Goal: Task Accomplishment & Management: Complete application form

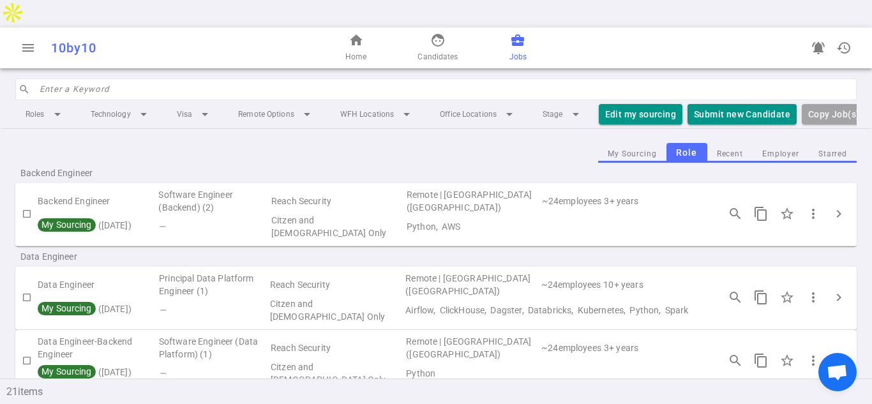
click at [428, 188] on td "Remote | Sunnyvale (San Francisco Bay Area)" at bounding box center [472, 201] width 135 height 26
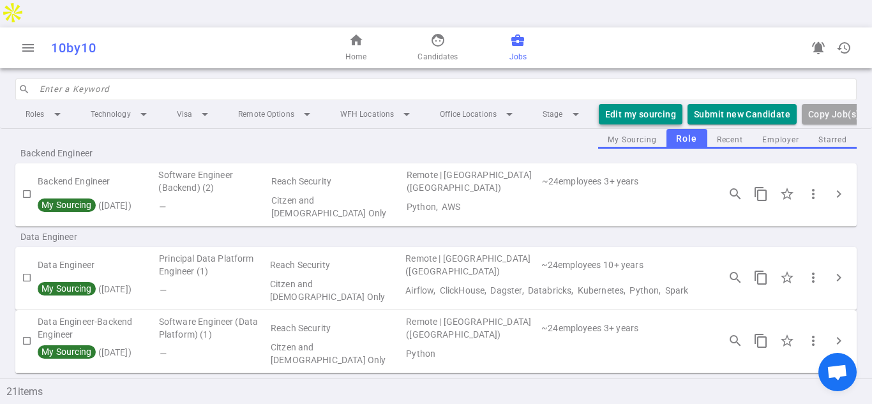
click at [615, 104] on button "Edit my sourcing" at bounding box center [641, 114] width 84 height 21
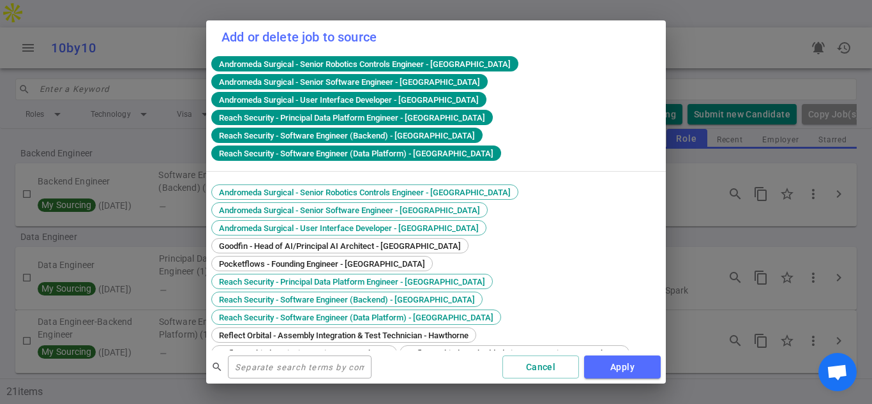
click at [657, 177] on div "Andromeda Surgical - Senior Robotics Controls Engineer - South San Francisco An…" at bounding box center [436, 284] width 460 height 460
click at [653, 331] on div "Andromeda Surgical - Senior Robotics Controls Engineer - South San Francisco An…" at bounding box center [435, 346] width 449 height 322
click at [649, 167] on div "Andromeda Surgical - Senior Robotics Controls Engineer - South San Francisco An…" at bounding box center [436, 113] width 460 height 118
click at [268, 372] on input "text" at bounding box center [300, 367] width 144 height 20
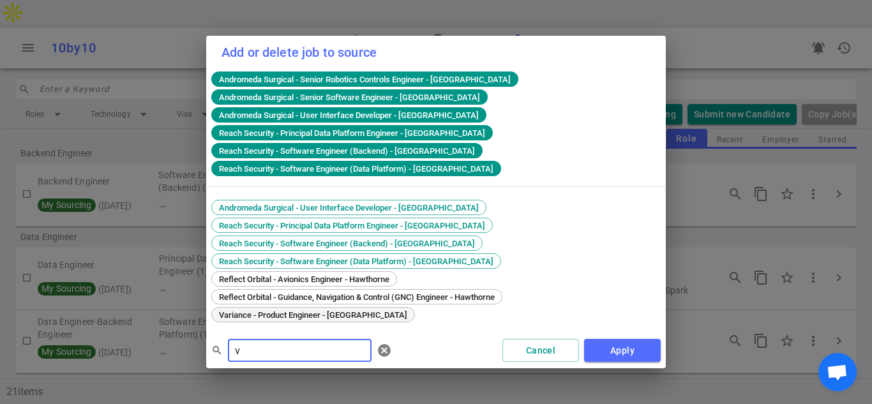
type input "v"
click at [303, 310] on span "Variance - Product Engineer - San Francisco" at bounding box center [313, 315] width 197 height 10
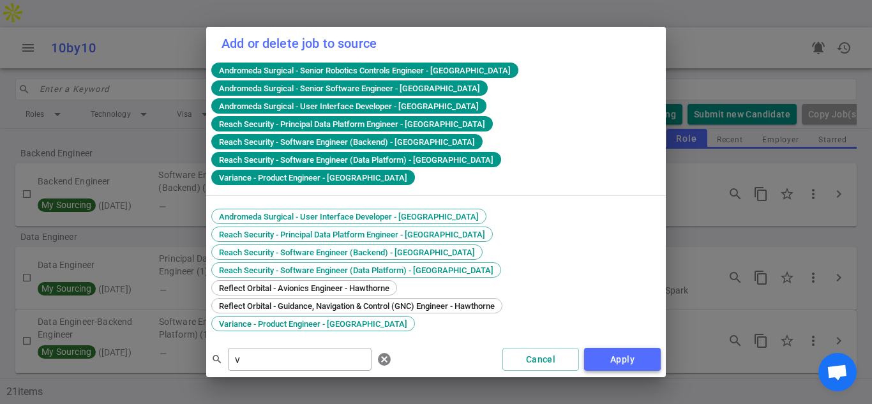
click at [626, 348] on button "Apply" at bounding box center [622, 360] width 77 height 24
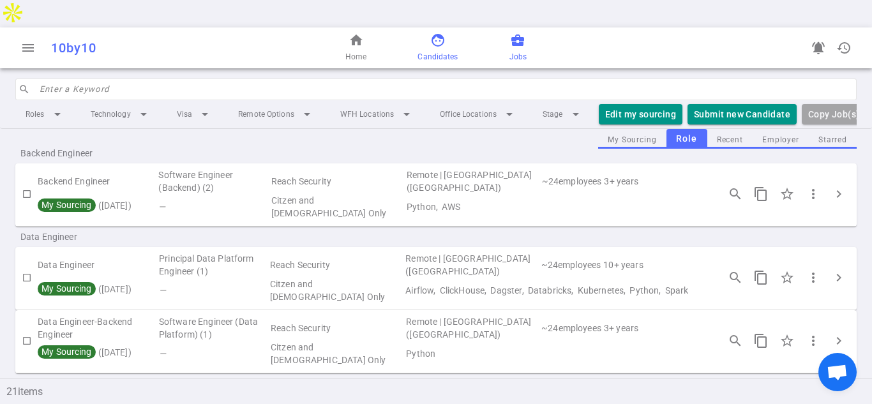
click at [437, 33] on span "face" at bounding box center [437, 40] width 15 height 15
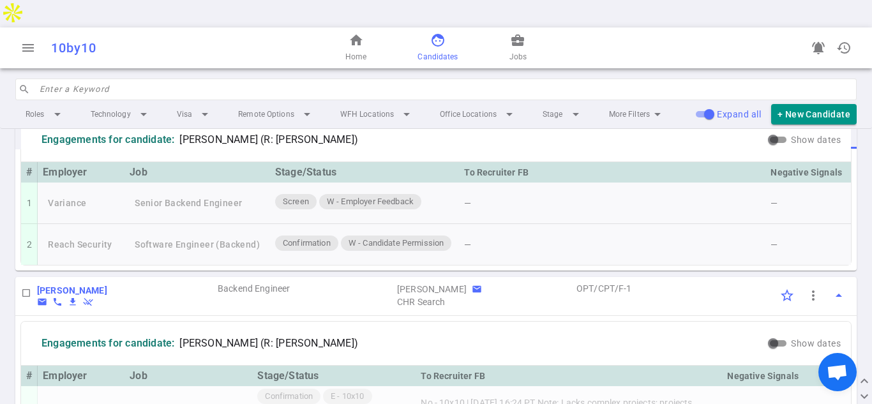
scroll to position [1175, 0]
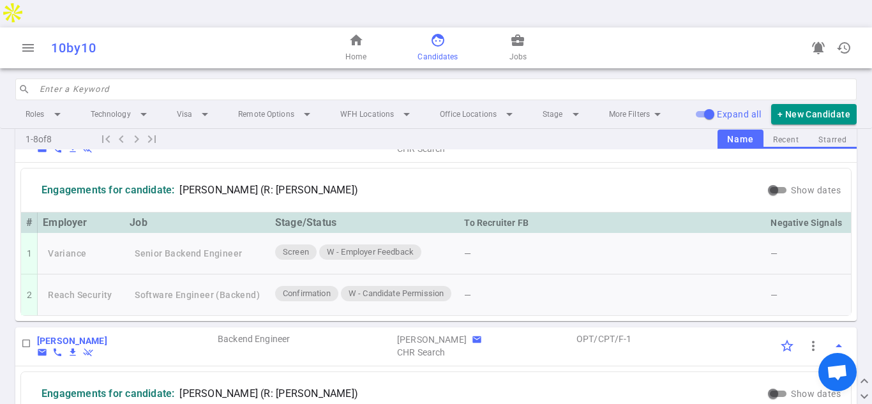
click at [681, 174] on div "Engagements for candidate: Iman Malik (R: Colleen Hanlin)" at bounding box center [395, 190] width 739 height 33
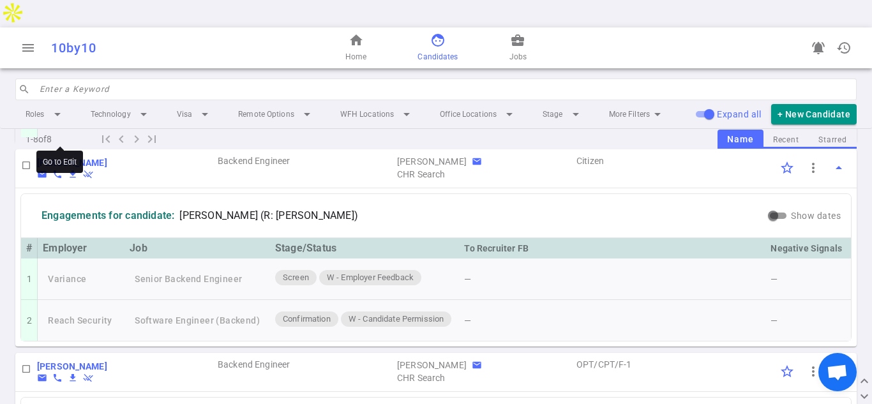
click at [66, 158] on b "[PERSON_NAME]" at bounding box center [72, 163] width 70 height 10
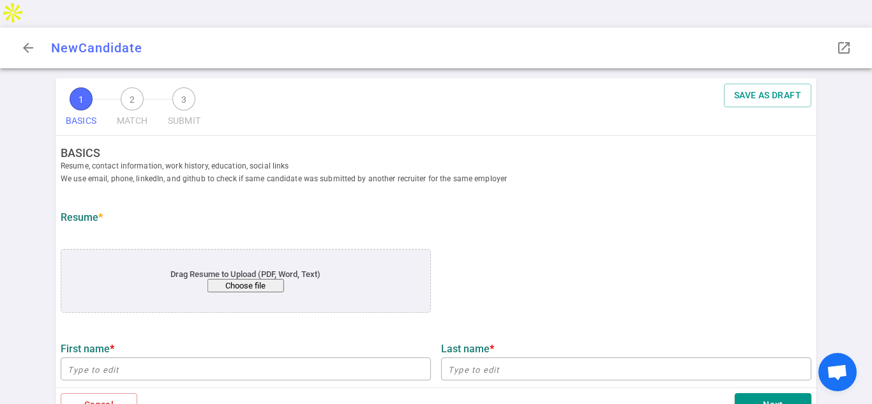
type input "Iman"
type input "Malik"
type input "iman8252000@gmail.com"
type input "571-428-6031"
type input "[URL][DOMAIN_NAME]"
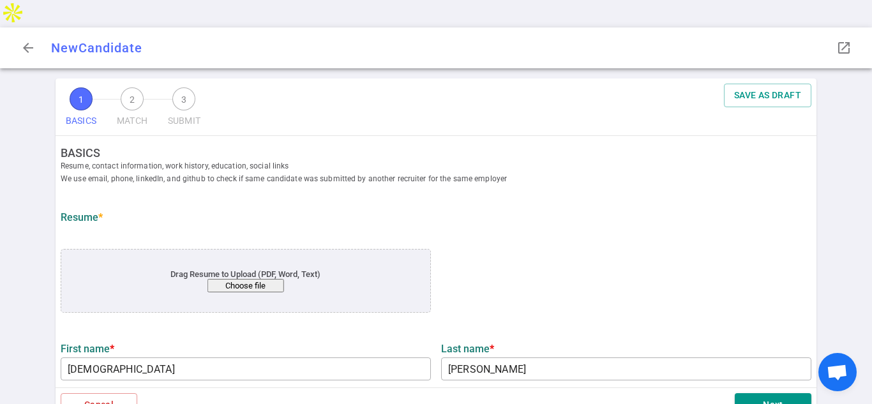
type input "https://github.com/imanvt"
type input "MongoDB"
type textarea "Software Engineer"
type input "5.1"
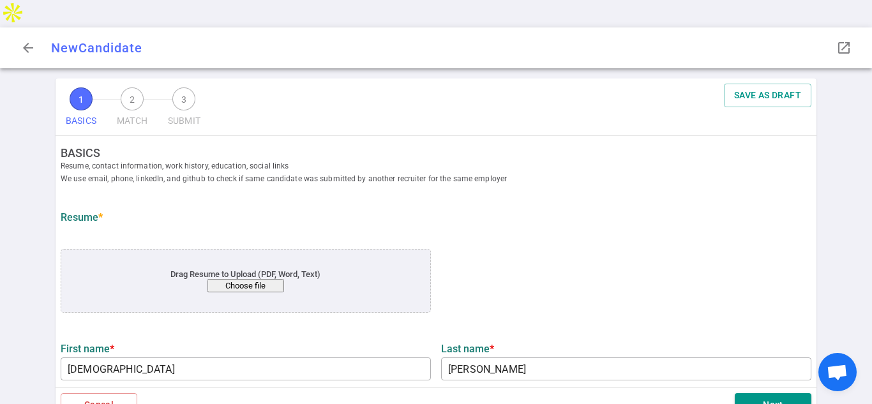
type input "Virginia Technology"
type input "Computer Science"
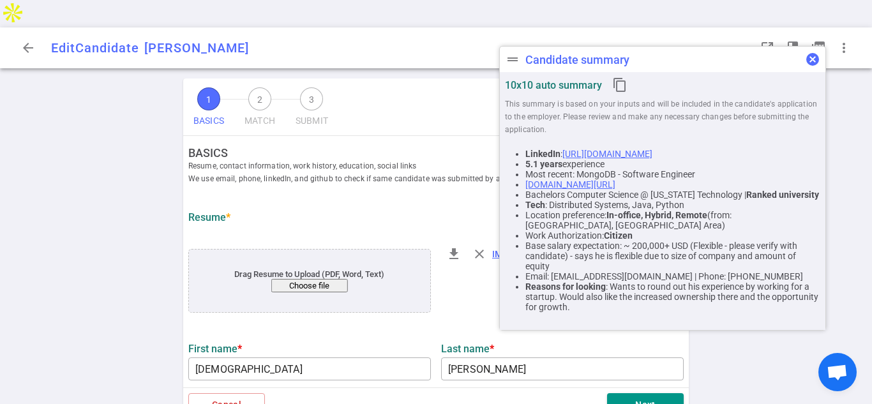
click at [814, 59] on span "cancel" at bounding box center [812, 59] width 15 height 15
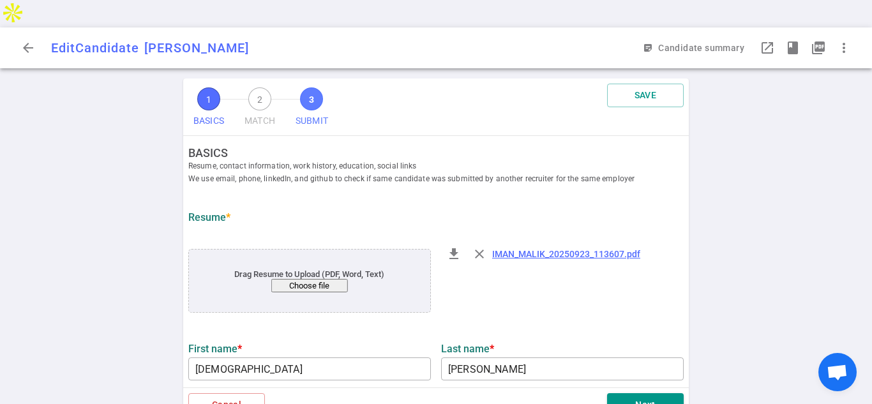
click at [313, 87] on span "3" at bounding box center [311, 98] width 23 height 23
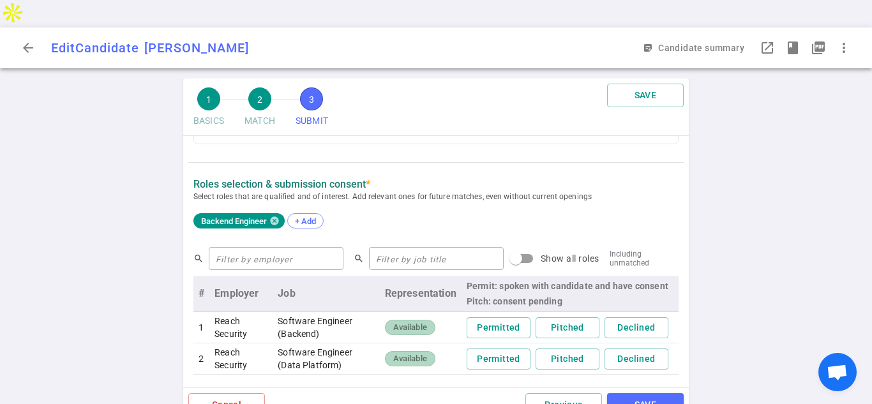
scroll to position [464, 0]
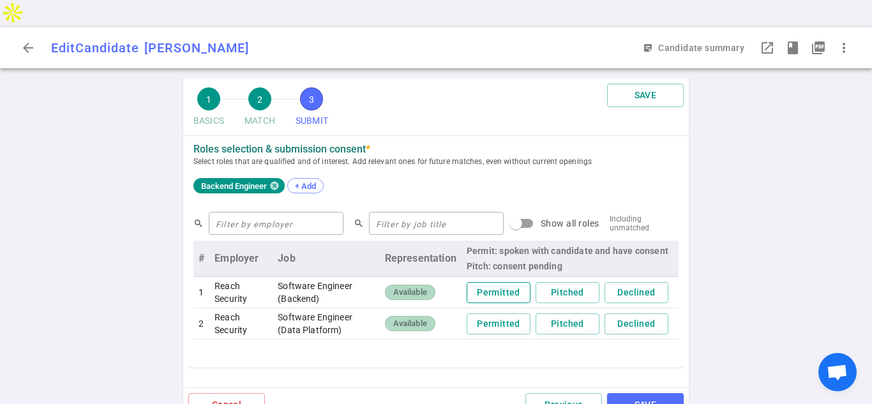
click at [488, 282] on button "Permitted" at bounding box center [499, 292] width 64 height 21
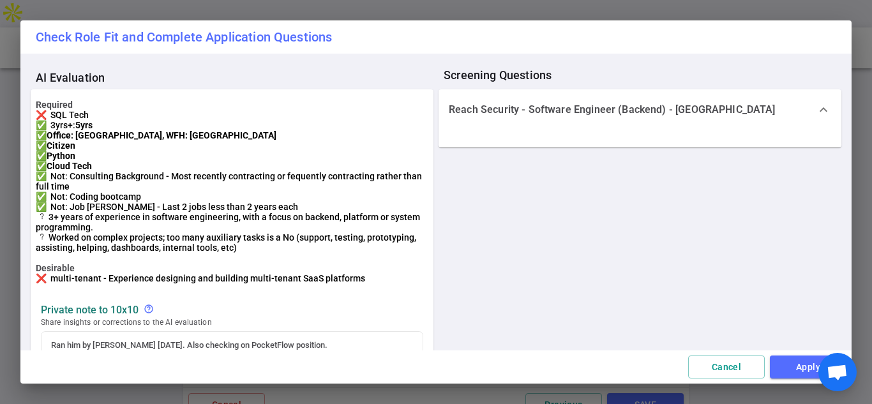
click at [784, 245] on div "AI Evaluation Required ❌ SQL Tech ✅ 3yrs+: 5yrs ✅ Office: Sunnyvale, WFH: Unite…" at bounding box center [436, 218] width 811 height 308
click at [791, 352] on div "Cancel Apply" at bounding box center [435, 368] width 831 height 34
click at [764, 299] on div "AI Evaluation Required ❌ SQL Tech ✅ 3yrs+: 5yrs ✅ Office: Sunnyvale, WFH: Unite…" at bounding box center [436, 218] width 811 height 308
click at [787, 362] on button "Apply" at bounding box center [808, 368] width 77 height 24
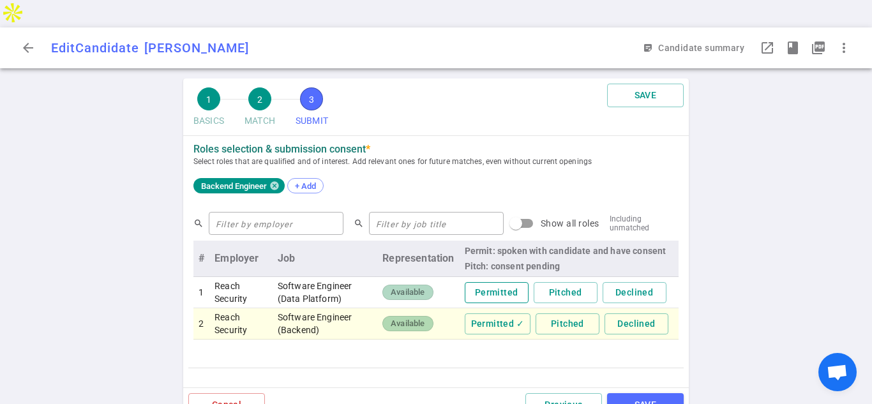
click at [504, 282] on button "Permitted" at bounding box center [497, 292] width 64 height 21
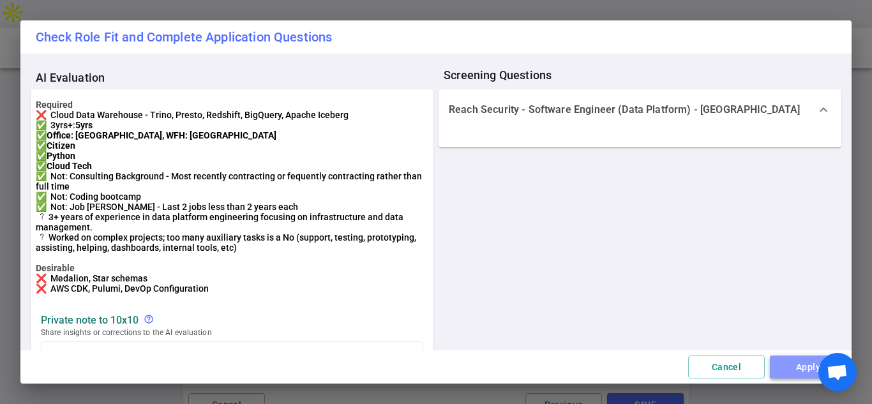
click at [789, 368] on button "Apply" at bounding box center [808, 368] width 77 height 24
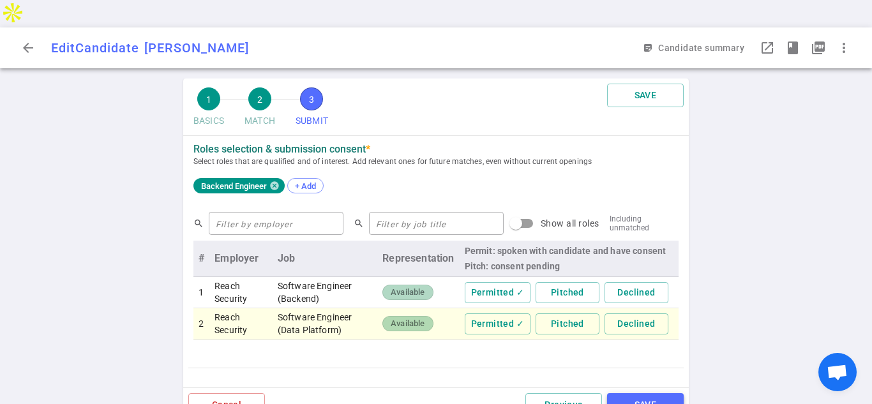
click at [661, 393] on button "SAVE" at bounding box center [645, 405] width 77 height 24
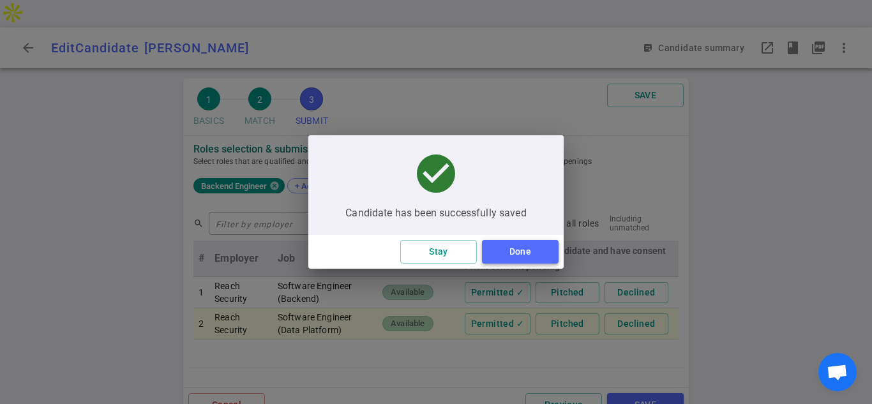
click at [513, 253] on button "Done" at bounding box center [520, 252] width 77 height 24
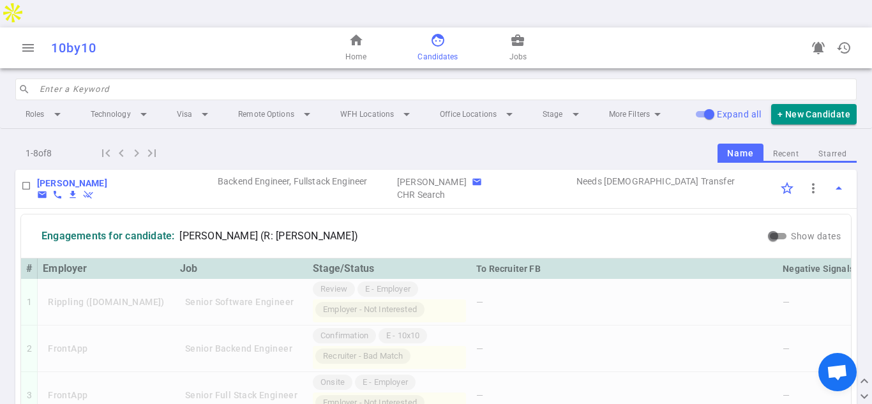
click at [624, 220] on div "Engagements for candidate: Shruti Goel (R: Colleen Hanlin)" at bounding box center [395, 236] width 739 height 33
click at [117, 79] on input "search" at bounding box center [445, 89] width 810 height 20
click at [165, 79] on input "search" at bounding box center [445, 89] width 810 height 20
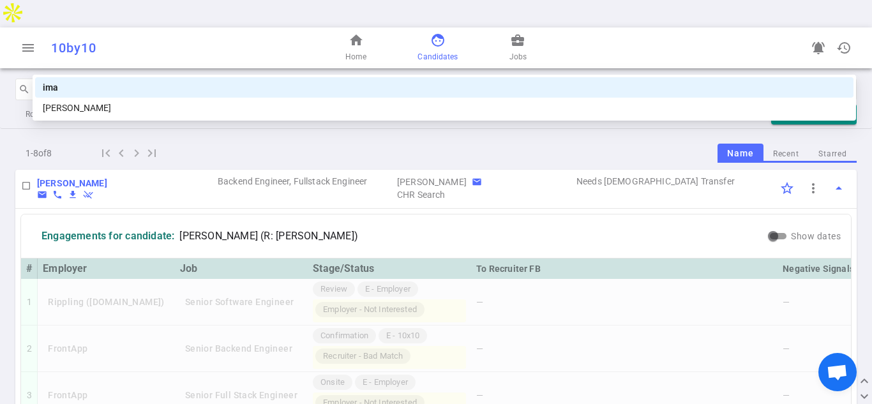
type input "iman"
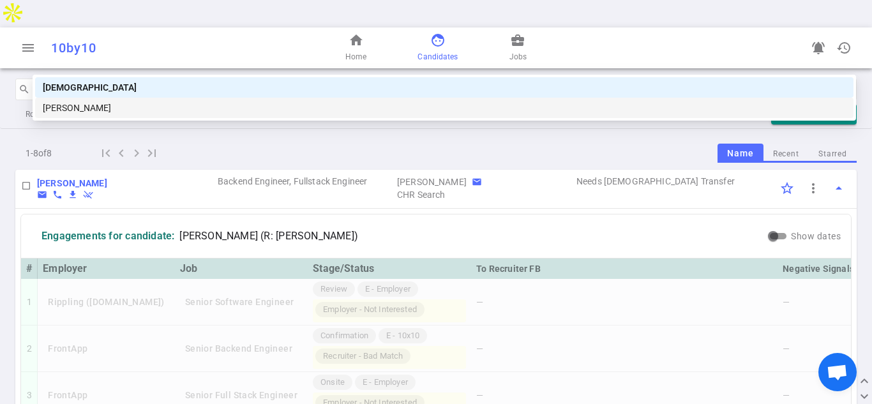
click at [89, 110] on div "[PERSON_NAME]" at bounding box center [444, 108] width 803 height 14
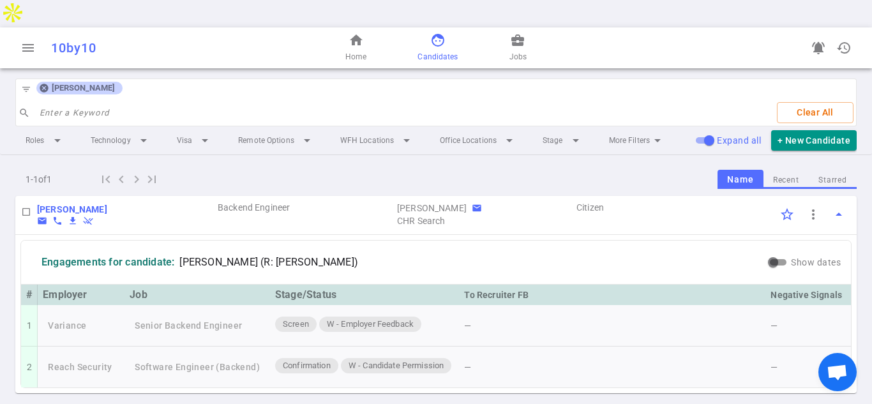
scroll to position [3, 0]
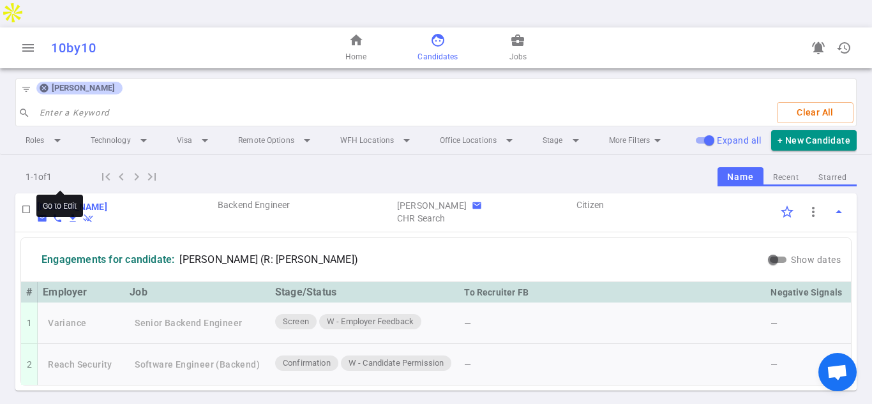
click at [44, 202] on b "[PERSON_NAME]" at bounding box center [72, 207] width 70 height 10
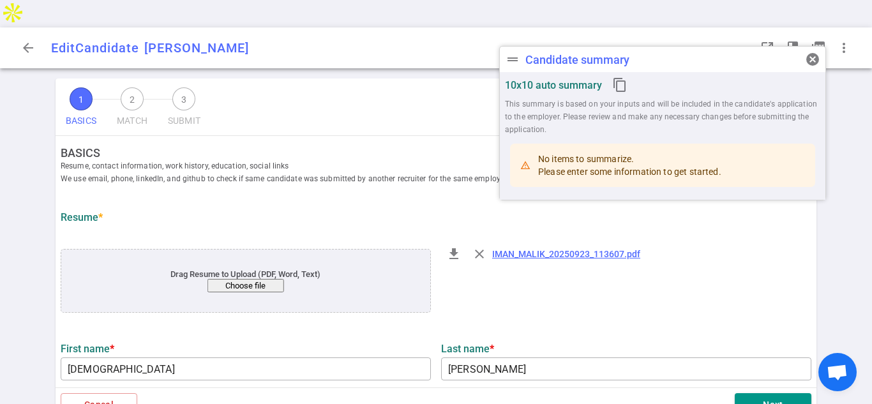
type input "Iman"
type input "Malik"
type input "iman8252000@gmail.com"
type input "571-428-6031"
type input "[URL][DOMAIN_NAME]"
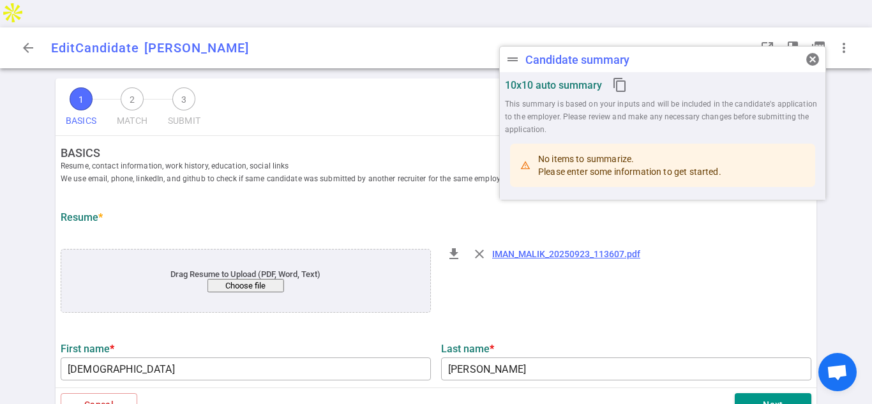
type input "https://github.com/imanvt"
type input "MongoDB"
type textarea "Software Engineer"
type input "5.1"
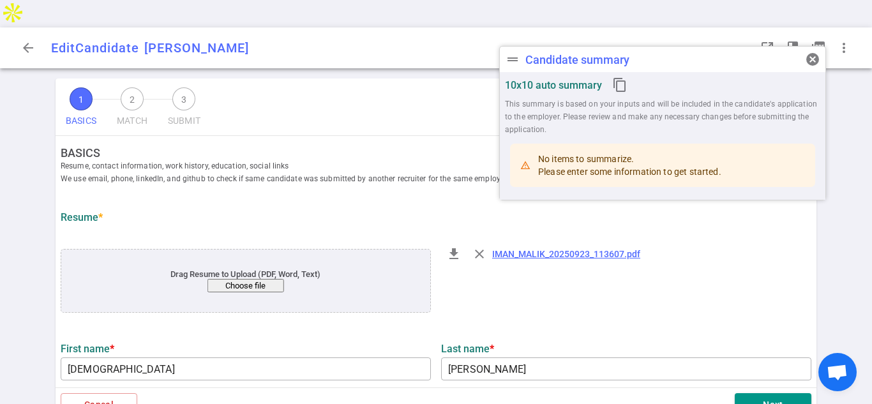
type input "Virginia Technology"
type input "Computer Science"
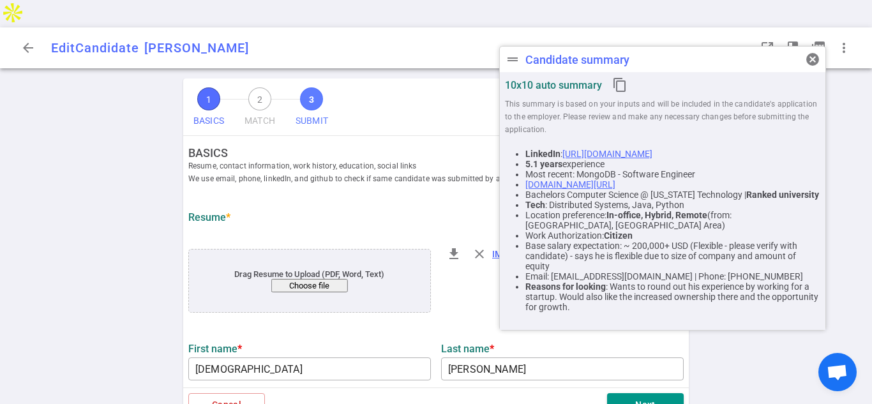
click at [319, 87] on span "3" at bounding box center [311, 98] width 23 height 23
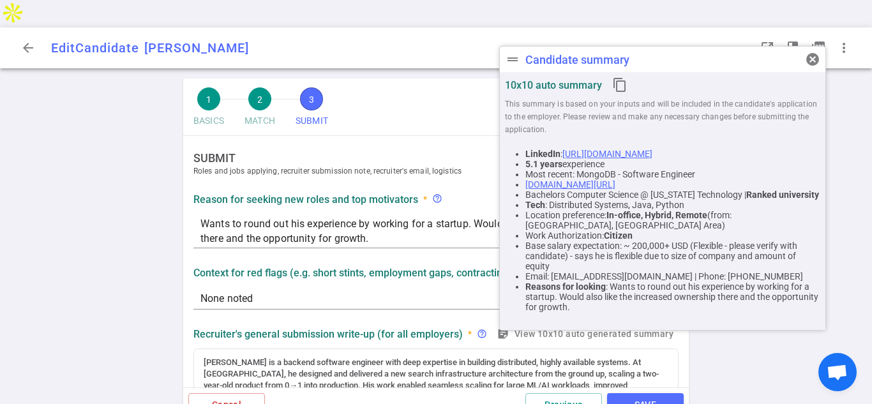
click at [864, 97] on div "1 BASICS 2 MATCH 3 SUBMIT SAVE SUBMIT Roles and jobs applying, recruiter submis…" at bounding box center [436, 255] width 872 height 353
click at [864, 95] on div "1 BASICS 2 MATCH 3 SUBMIT SAVE SUBMIT Roles and jobs applying, recruiter submis…" at bounding box center [436, 255] width 872 height 353
click at [866, 262] on div "1 BASICS 2 MATCH 3 SUBMIT SAVE SUBMIT Roles and jobs applying, recruiter submis…" at bounding box center [436, 255] width 872 height 353
click at [872, 250] on div "1 BASICS 2 MATCH 3 SUBMIT SAVE SUBMIT Roles and jobs applying, recruiter submis…" at bounding box center [436, 255] width 872 height 353
click at [650, 393] on button "SAVE" at bounding box center [645, 405] width 77 height 24
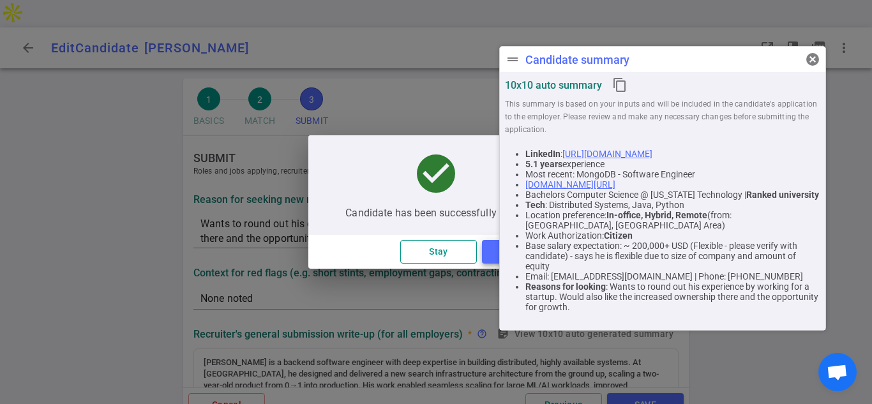
click at [414, 253] on button "Stay" at bounding box center [438, 252] width 77 height 24
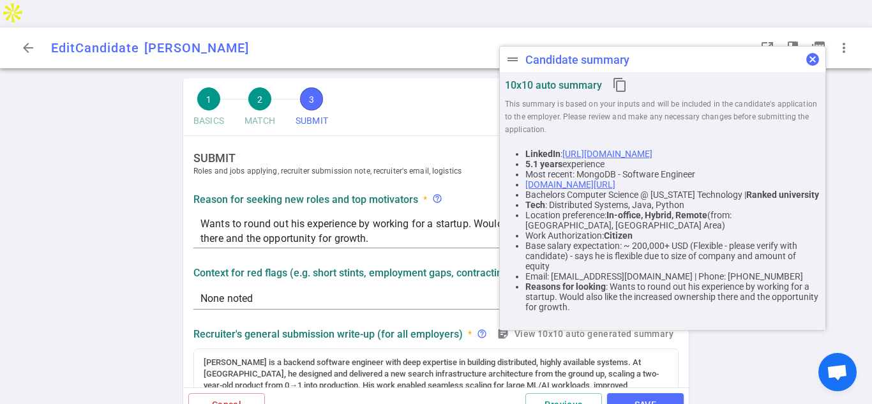
click at [819, 61] on span "cancel" at bounding box center [812, 59] width 15 height 15
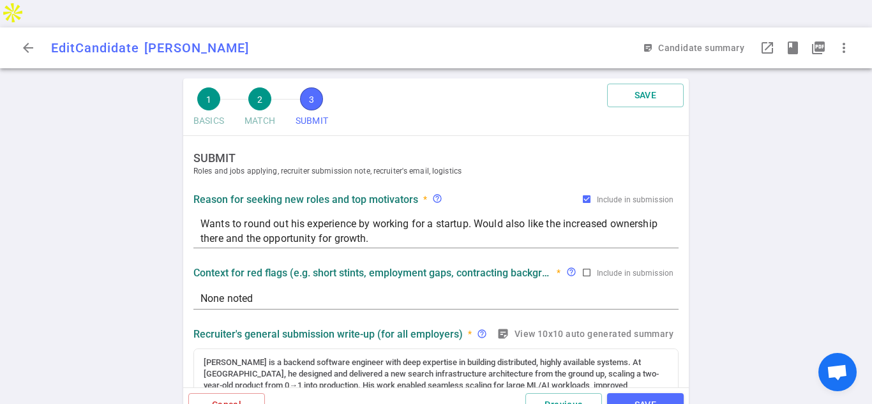
click at [806, 185] on div "1 BASICS 2 MATCH 3 SUBMIT SAVE SUBMIT Roles and jobs applying, recruiter submis…" at bounding box center [436, 255] width 872 height 353
click at [680, 261] on div "Context for red flags (e.g. short stints, employment gaps, contracting backgrou…" at bounding box center [435, 286] width 495 height 51
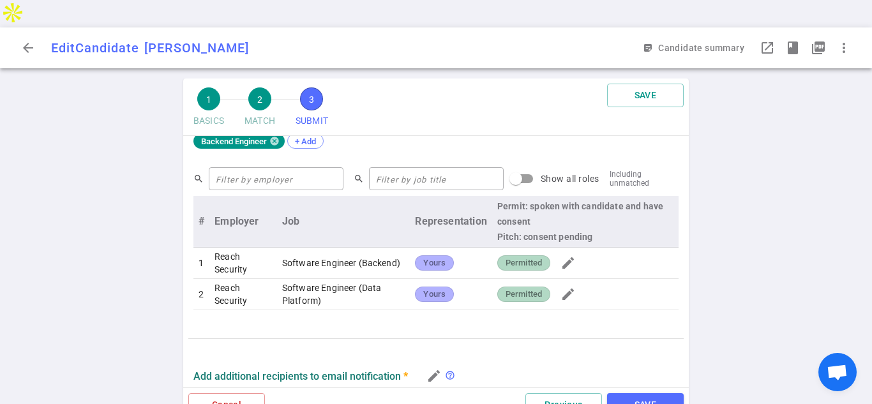
scroll to position [511, 0]
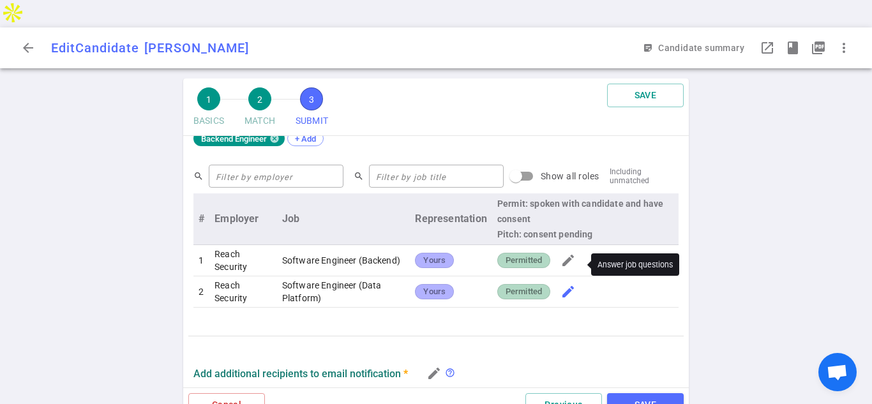
click at [567, 284] on span "edit" at bounding box center [568, 291] width 15 height 15
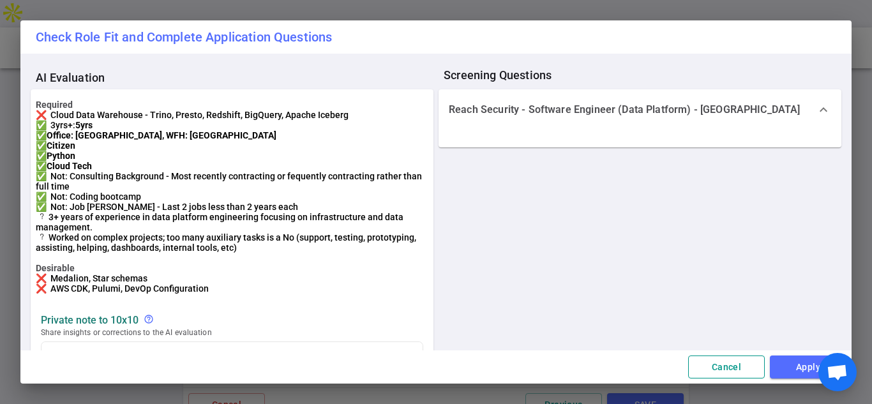
click at [718, 366] on button "Cancel" at bounding box center [726, 368] width 77 height 24
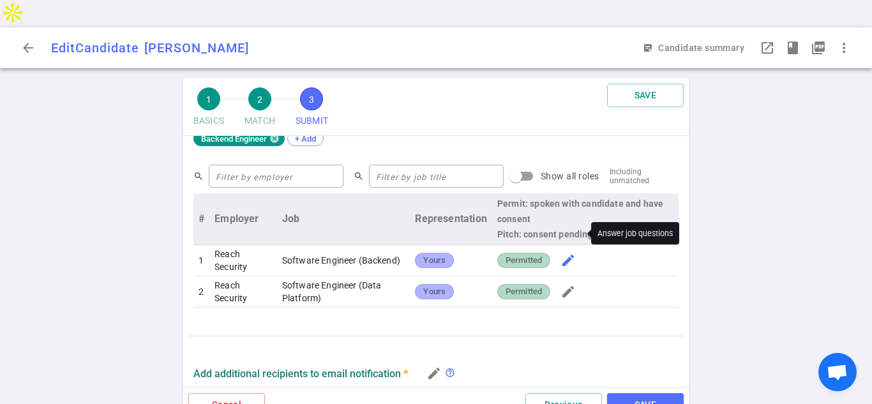
click at [570, 253] on span "edit" at bounding box center [568, 260] width 15 height 15
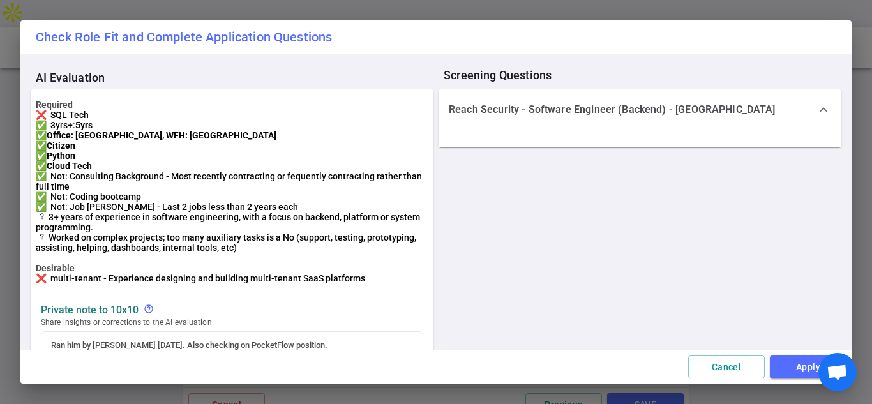
click at [420, 265] on div "Required ❌ SQL Tech ✅ 3yrs+: 5yrs ✅ Office: Sunnyvale, WFH: United States ✅ Cit…" at bounding box center [232, 197] width 393 height 194
click at [426, 306] on div "Required ❌ SQL Tech ✅ 3yrs+: 5yrs ✅ Office: Sunnyvale, WFH: United States ✅ Cit…" at bounding box center [232, 230] width 403 height 283
click at [388, 359] on div "Cancel Apply" at bounding box center [435, 368] width 831 height 34
click at [371, 316] on div "Private Note to 10x10 help_outline" at bounding box center [232, 310] width 382 height 12
click at [817, 185] on div "AI Evaluation Required ❌ SQL Tech ✅ 3yrs+: 5yrs ✅ Office: Sunnyvale, WFH: Unite…" at bounding box center [436, 218] width 811 height 308
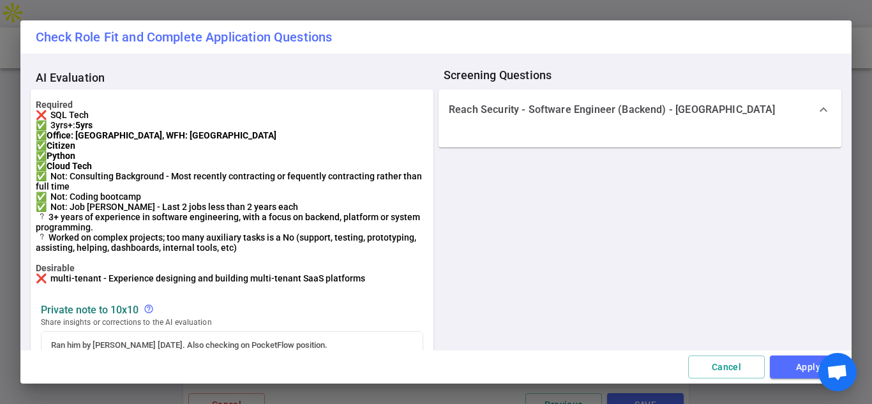
drag, startPoint x: 727, startPoint y: 367, endPoint x: 724, endPoint y: 356, distance: 11.9
click at [727, 367] on button "Cancel" at bounding box center [726, 368] width 77 height 24
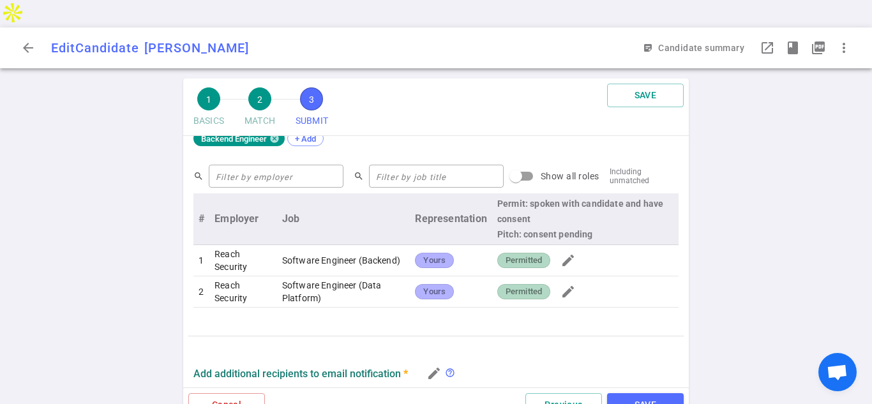
click at [133, 180] on div "1 BASICS 2 MATCH 3 SUBMIT SAVE SUBMIT Roles and jobs applying, recruiter submis…" at bounding box center [436, 255] width 872 height 353
click at [27, 40] on span "arrow_back" at bounding box center [27, 47] width 15 height 15
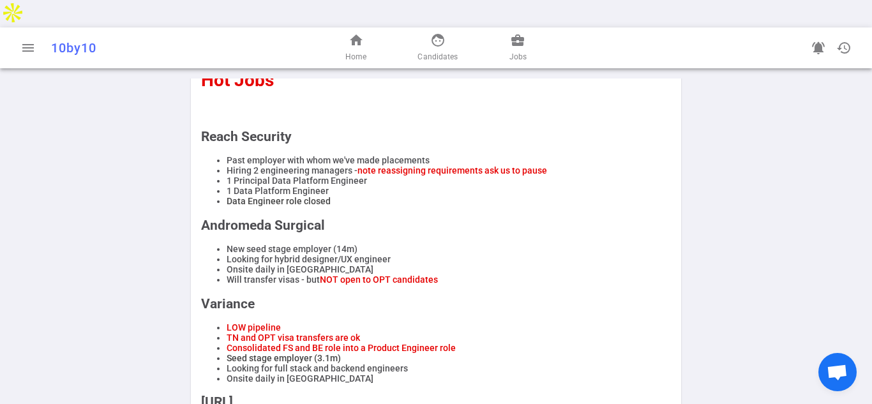
scroll to position [613, 0]
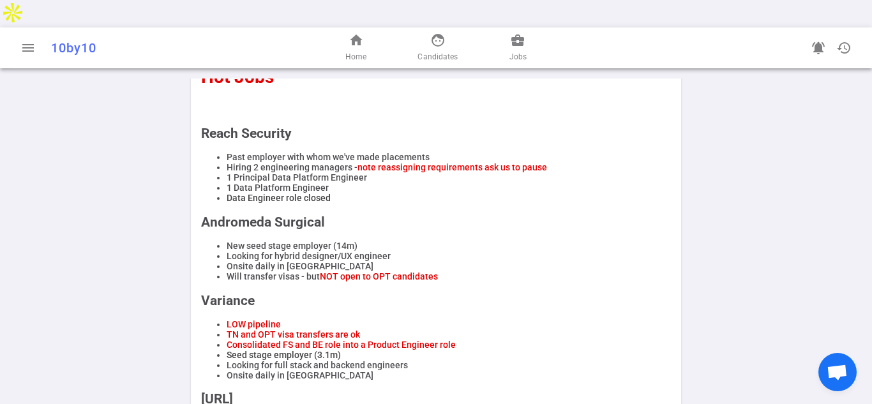
click at [112, 165] on div "Your todo list More submissions lead to more placements! Edit permission - Use …" at bounding box center [436, 130] width 872 height 1329
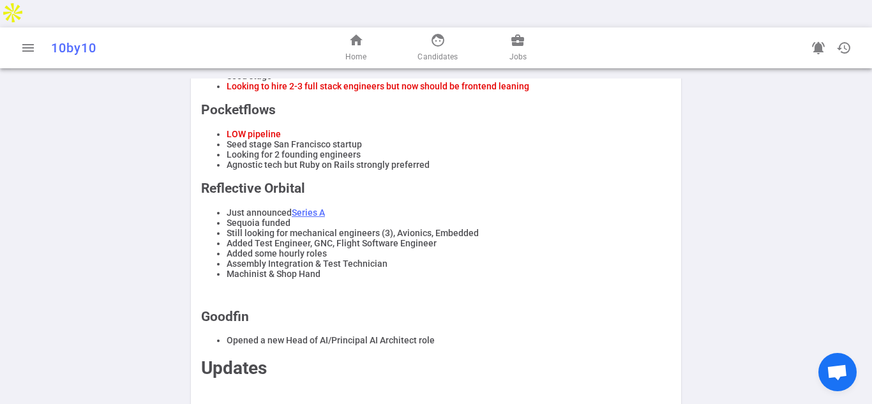
scroll to position [976, 0]
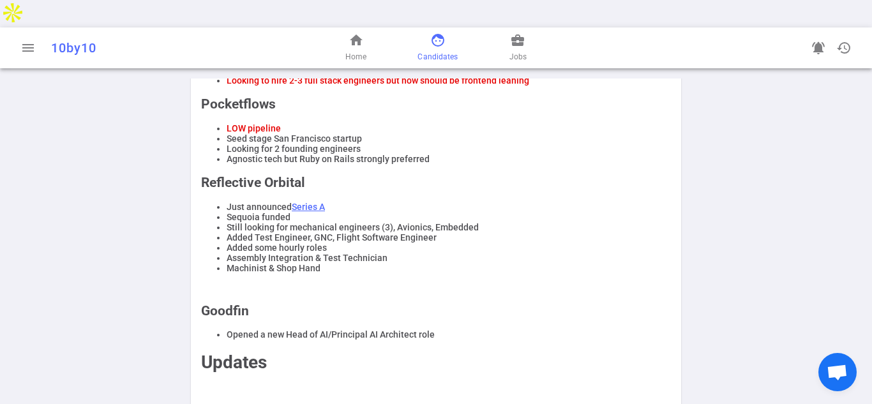
click at [438, 33] on span "face" at bounding box center [437, 40] width 15 height 15
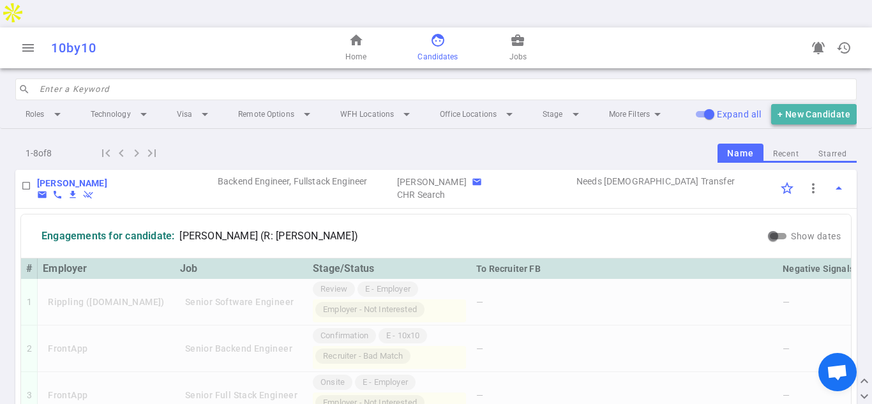
click at [802, 104] on button "+ New Candidate" at bounding box center [814, 114] width 86 height 21
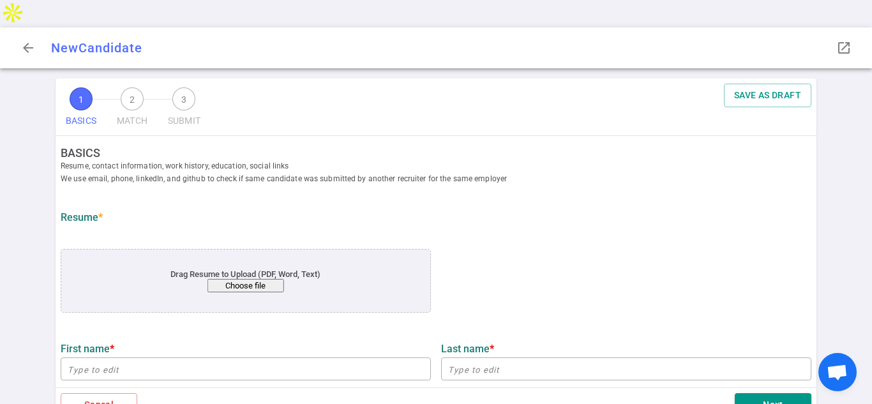
click at [241, 279] on button "Choose file" at bounding box center [246, 285] width 77 height 13
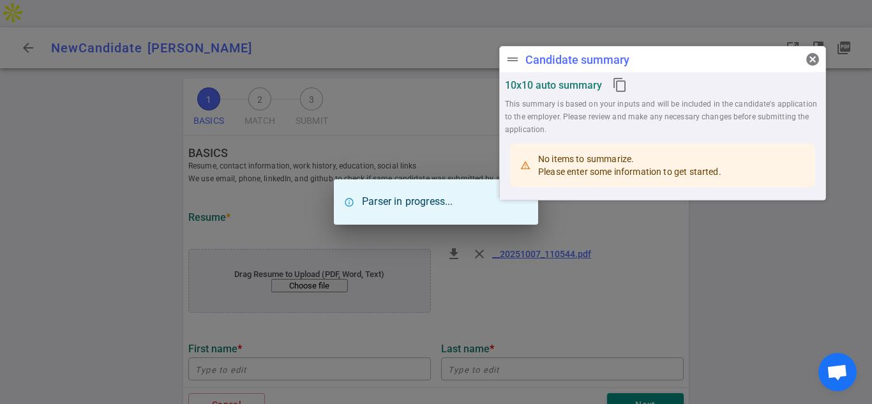
type input "Chahel"
type input "Nerusu"
type input "chahelnerusu@gmail.com"
type input "+1 510-674-5963"
type input "https://github.com/ChahelNerusu"
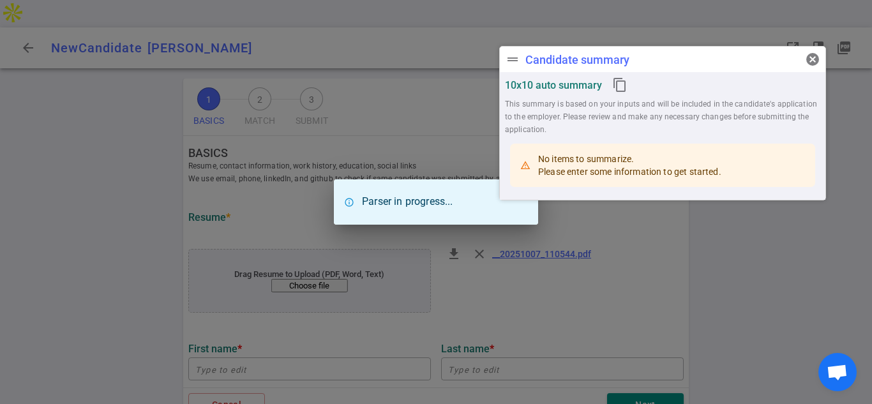
type input "Arbitrage Opportunities Website"
type input "1.3"
type input "University Of California"
type input "Computer Science"
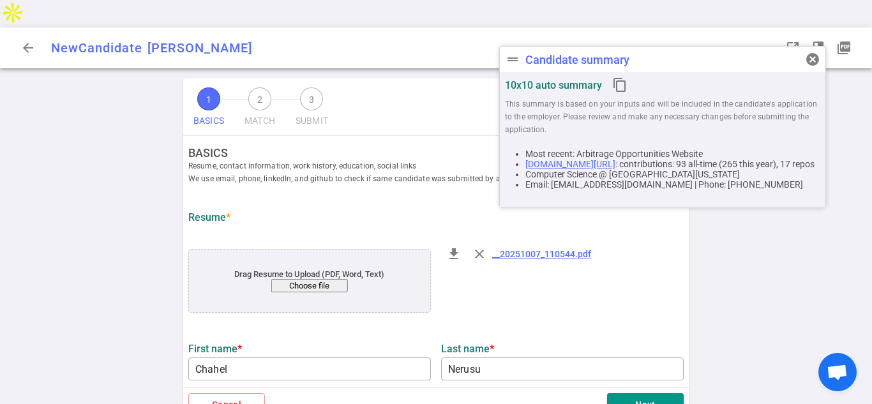
click at [801, 113] on span "This summary is based on your inputs and will be included in the candidate's ap…" at bounding box center [662, 117] width 315 height 38
click at [814, 57] on span "cancel" at bounding box center [812, 59] width 15 height 15
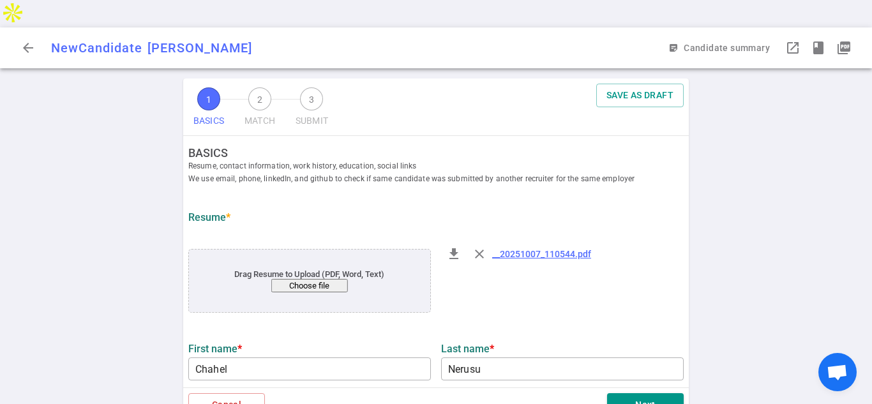
click at [791, 266] on div "1 BASICS 2 MATCH 3 SUBMIT SAVE AS DRAFT BASICS Resume, contact information, wor…" at bounding box center [436, 255] width 872 height 353
drag, startPoint x: 872, startPoint y: 42, endPoint x: 872, endPoint y: 76, distance: 33.8
click at [872, 76] on div "arrow_back New Candidate Chahel Nerusu CN sticky_note_2 Candidate summary visib…" at bounding box center [436, 229] width 872 height 404
click at [805, 123] on div "1 BASICS 2 MATCH 3 SUBMIT SAVE AS DRAFT BASICS Resume, contact information, wor…" at bounding box center [436, 255] width 872 height 353
click at [23, 148] on div "1 BASICS 2 MATCH 3 SUBMIT SAVE AS DRAFT BASICS Resume, contact information, wor…" at bounding box center [436, 255] width 872 height 353
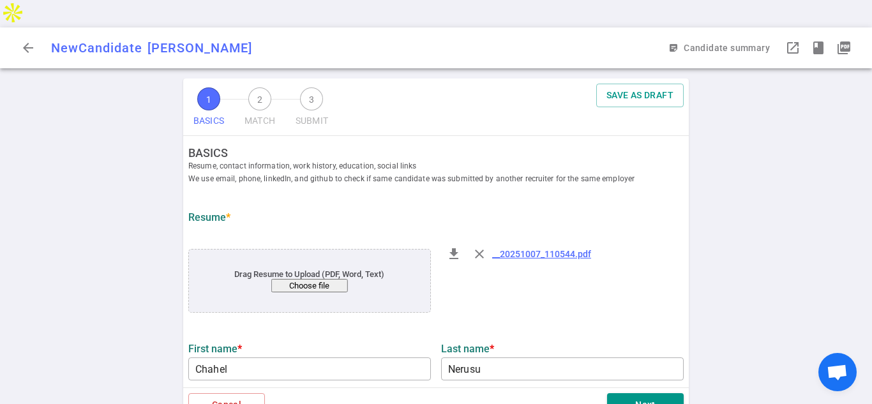
click at [861, 79] on div "1 BASICS 2 MATCH 3 SUBMIT SAVE AS DRAFT BASICS Resume, contact information, wor…" at bounding box center [436, 255] width 872 height 353
click at [821, 79] on div "1 BASICS 2 MATCH 3 SUBMIT SAVE AS DRAFT BASICS Resume, contact information, wor…" at bounding box center [436, 255] width 872 height 353
click at [845, 84] on div "1 BASICS 2 MATCH 3 SUBMIT SAVE AS DRAFT BASICS Resume, contact information, wor…" at bounding box center [436, 255] width 872 height 353
click at [791, 238] on div "1 BASICS 2 MATCH 3 SUBMIT SAVE AS DRAFT BASICS Resume, contact information, wor…" at bounding box center [436, 255] width 872 height 353
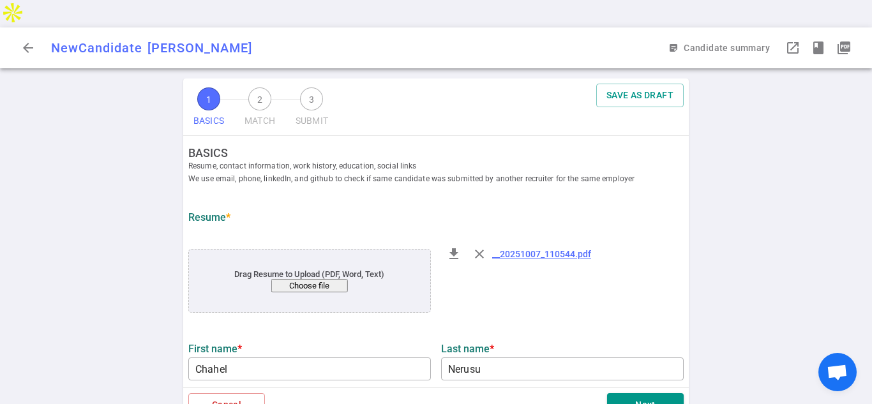
click at [38, 228] on div "1 BASICS 2 MATCH 3 SUBMIT SAVE AS DRAFT BASICS Resume, contact information, wor…" at bounding box center [436, 255] width 872 height 353
click at [148, 225] on div "1 BASICS 2 MATCH 3 SUBMIT SAVE AS DRAFT BASICS Resume, contact information, wor…" at bounding box center [436, 255] width 872 height 353
click at [861, 183] on div "1 BASICS 2 MATCH 3 SUBMIT SAVE AS DRAFT BASICS Resume, contact information, wor…" at bounding box center [436, 255] width 872 height 353
drag, startPoint x: 843, startPoint y: 188, endPoint x: 872, endPoint y: 119, distance: 75.3
click at [846, 183] on div "1 BASICS 2 MATCH 3 SUBMIT SAVE AS DRAFT BASICS Resume, contact information, wor…" at bounding box center [436, 255] width 872 height 353
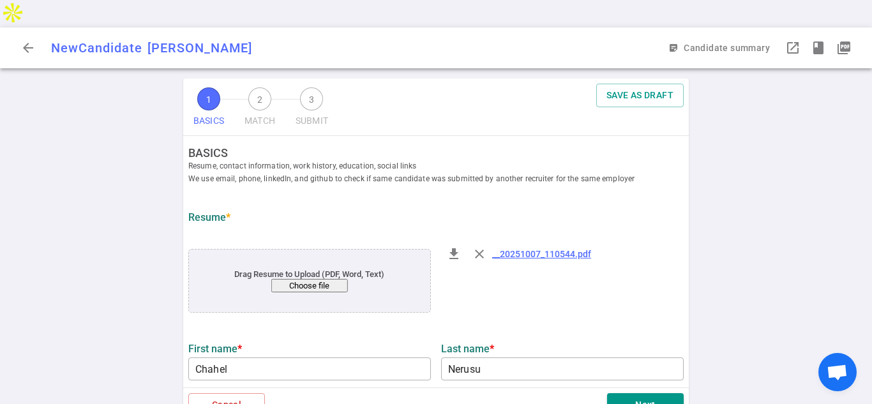
drag, startPoint x: 872, startPoint y: 54, endPoint x: 870, endPoint y: 103, distance: 49.2
click at [870, 103] on div "1 BASICS 2 MATCH 3 SUBMIT SAVE AS DRAFT BASICS Resume, contact information, wor…" at bounding box center [436, 255] width 872 height 353
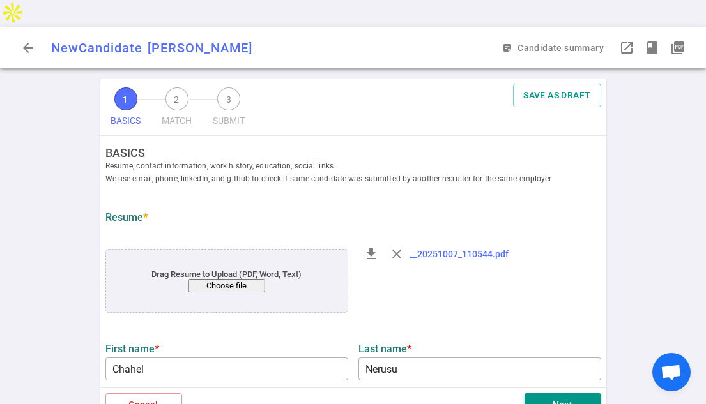
click at [679, 224] on div "1 BASICS 2 MATCH 3 SUBMIT SAVE AS DRAFT BASICS Resume, contact information, wor…" at bounding box center [353, 255] width 706 height 353
click at [601, 206] on div "Resume *" at bounding box center [353, 220] width 506 height 28
click at [671, 223] on div "1 BASICS 2 MATCH 3 SUBMIT SAVE AS DRAFT BASICS Resume, contact information, wor…" at bounding box center [353, 255] width 706 height 353
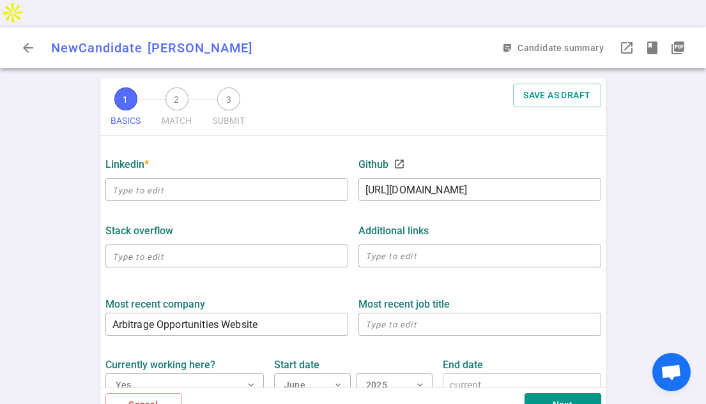
scroll to position [343, 0]
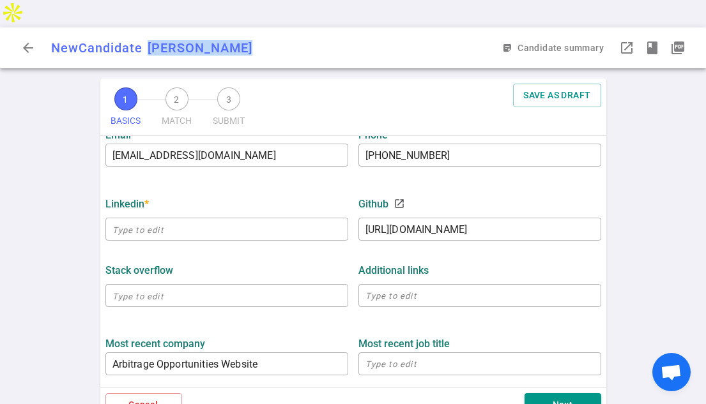
drag, startPoint x: 245, startPoint y: 21, endPoint x: 153, endPoint y: 26, distance: 92.7
click at [153, 40] on div "New Candidate Chahel Nerusu CN" at bounding box center [154, 47] width 206 height 15
copy span "[PERSON_NAME]"
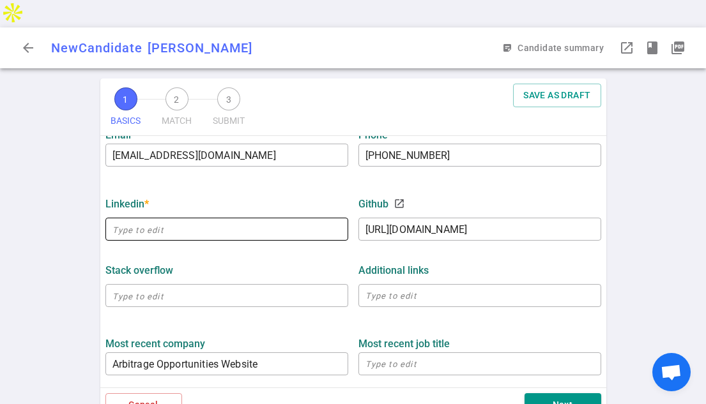
click at [135, 219] on input "text" at bounding box center [226, 229] width 243 height 20
paste input "https://www.linkedin.com/in/chahel-nerusu/"
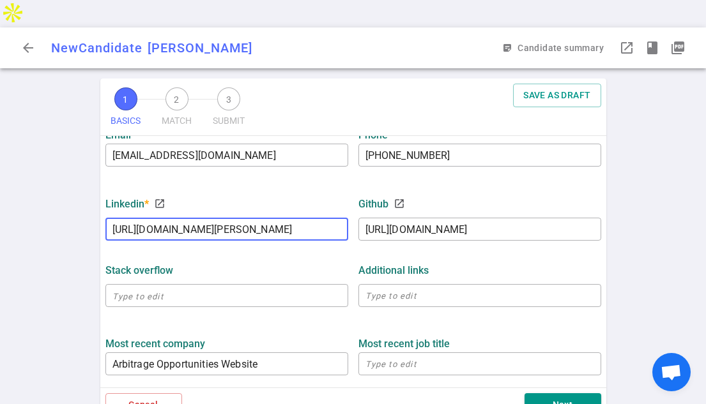
type input "https://www.linkedin.com/in/chahel-nerusu"
click at [660, 204] on div "1 BASICS 2 MATCH 3 SUBMIT SAVE AS DRAFT BASICS Resume, contact information, wor…" at bounding box center [353, 255] width 706 height 353
click at [638, 174] on div "1 BASICS 2 MATCH 3 SUBMIT SAVE AS DRAFT BASICS Resume, contact information, wor…" at bounding box center [353, 255] width 706 height 353
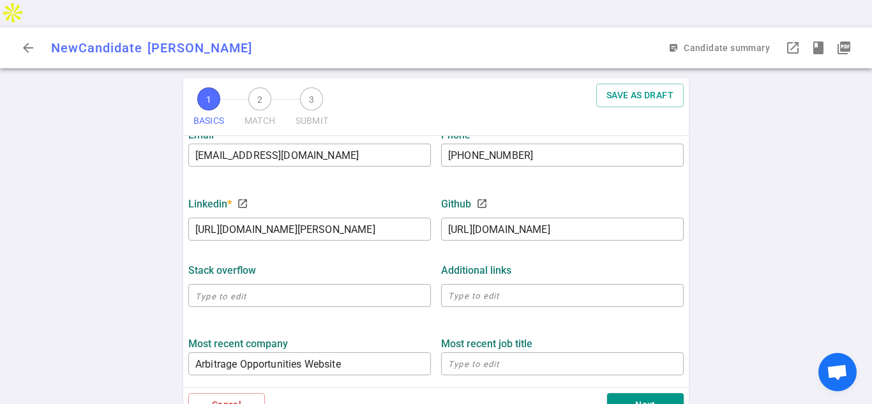
click at [735, 167] on div "1 BASICS 2 MATCH 3 SUBMIT SAVE AS DRAFT BASICS Resume, contact information, wor…" at bounding box center [436, 255] width 872 height 353
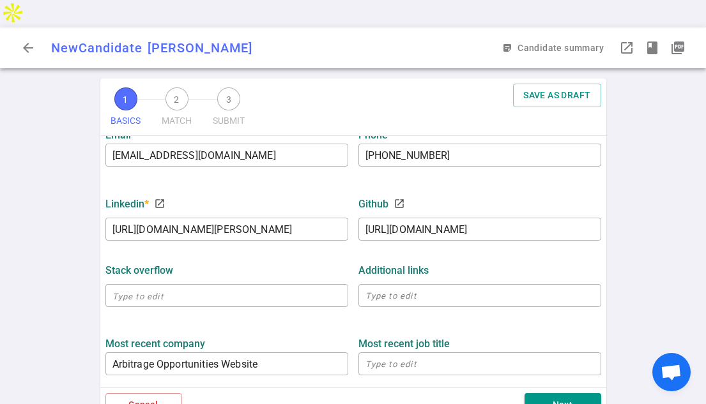
click at [687, 249] on div "1 BASICS 2 MATCH 3 SUBMIT SAVE AS DRAFT BASICS Resume, contact information, wor…" at bounding box center [353, 255] width 706 height 353
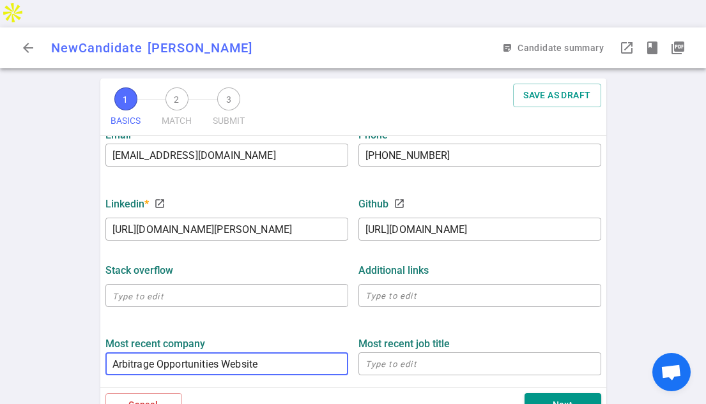
click at [285, 354] on input "Arbitrage Opportunities Website" at bounding box center [226, 364] width 243 height 20
type input "Anylog"
click at [391, 357] on textarea at bounding box center [479, 364] width 229 height 15
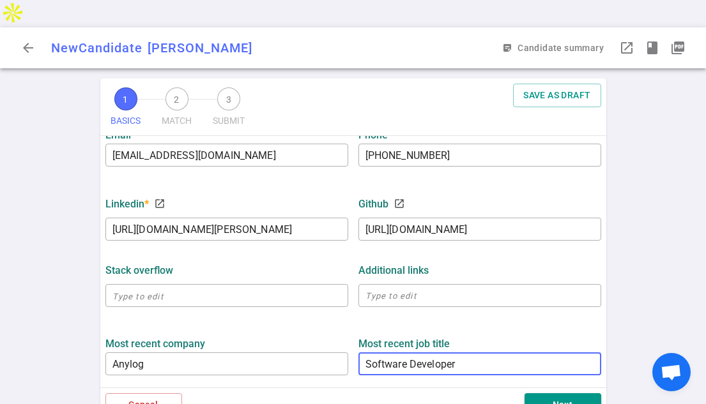
type textarea "Software Developer"
click at [665, 225] on div "1 BASICS 2 MATCH 3 SUBMIT SAVE AS DRAFT BASICS Resume, contact information, wor…" at bounding box center [353, 255] width 706 height 353
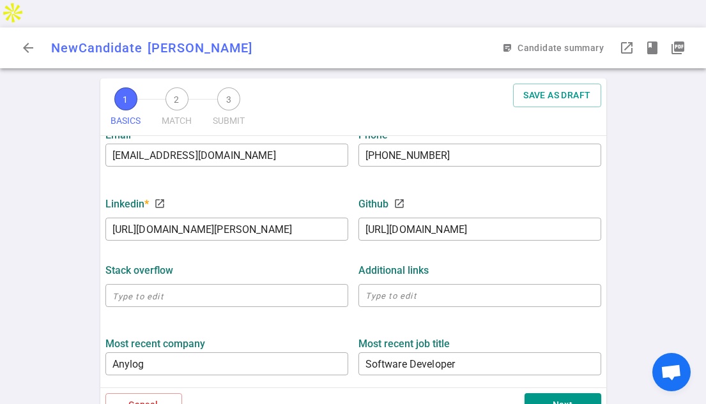
click at [665, 225] on div "1 BASICS 2 MATCH 3 SUBMIT SAVE AS DRAFT BASICS Resume, contact information, wor…" at bounding box center [353, 255] width 706 height 353
click at [569, 393] on button "Next" at bounding box center [562, 405] width 77 height 24
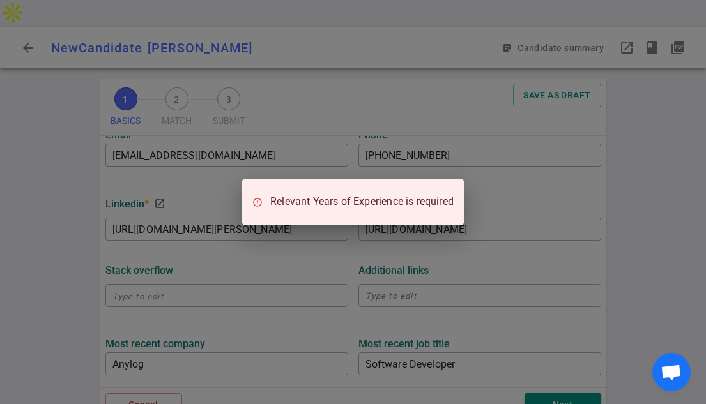
click at [633, 231] on div "Relevant Years of Experience is required" at bounding box center [353, 202] width 706 height 404
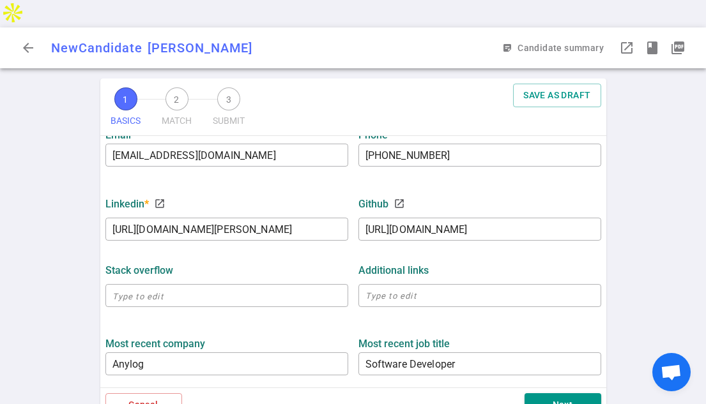
click at [674, 245] on div "1 BASICS 2 MATCH 3 SUBMIT SAVE AS DRAFT BASICS Resume, contact information, wor…" at bounding box center [353, 255] width 706 height 353
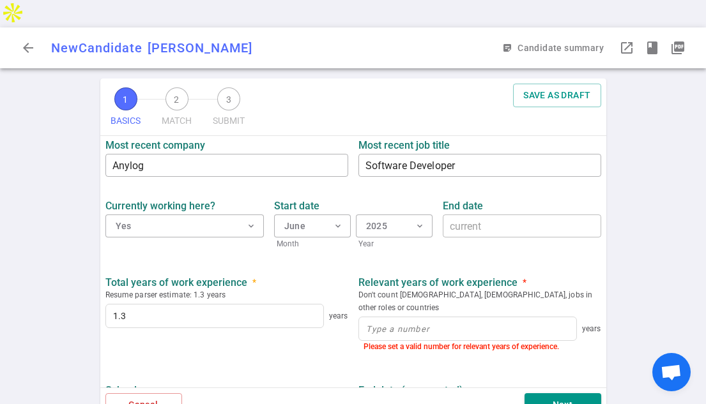
scroll to position [548, 0]
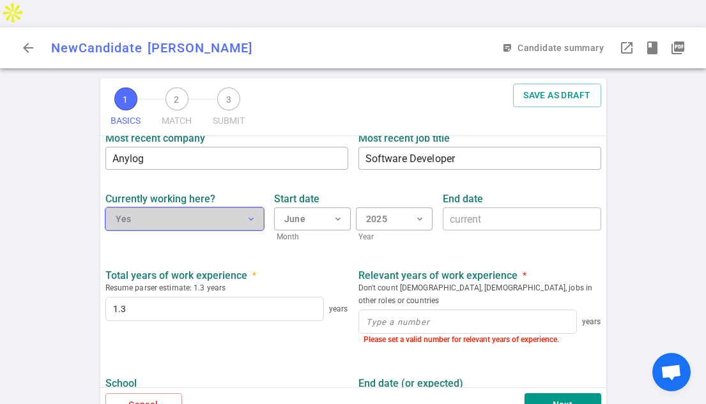
click at [255, 208] on button "Yes expand_more" at bounding box center [184, 219] width 158 height 23
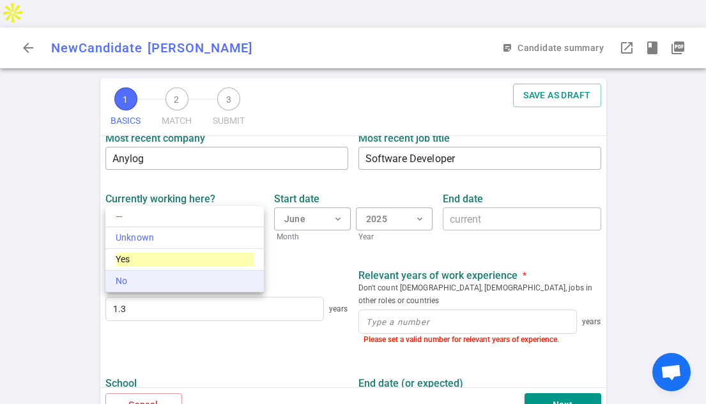
click at [119, 280] on div "No" at bounding box center [185, 281] width 138 height 13
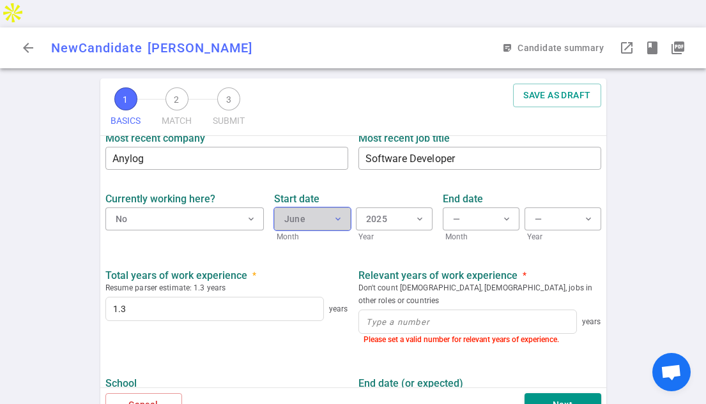
click at [342, 214] on span "expand_more" at bounding box center [338, 219] width 10 height 10
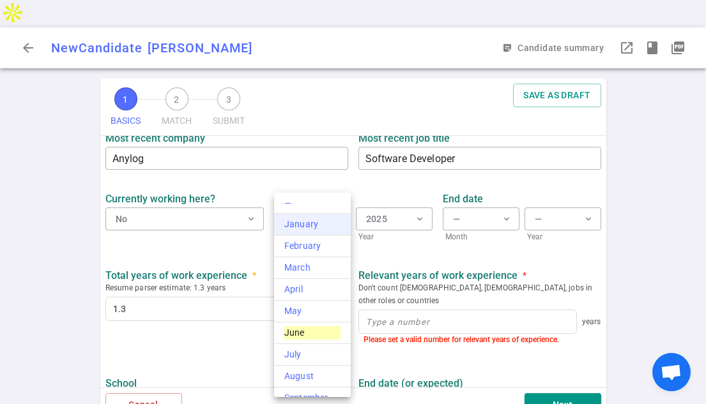
click at [307, 226] on div "January" at bounding box center [312, 224] width 56 height 13
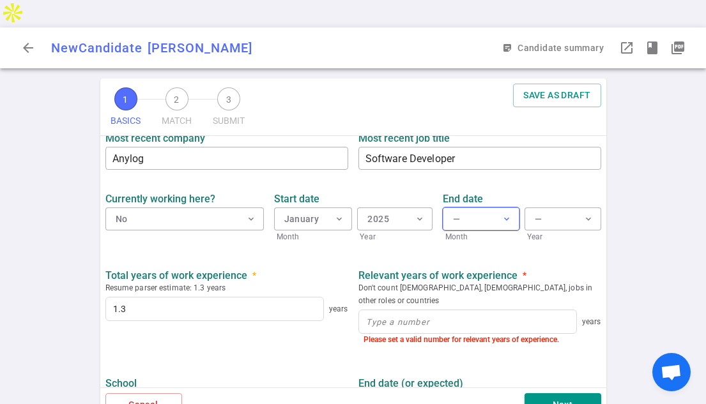
click at [511, 208] on button "— expand_more" at bounding box center [480, 219] width 77 height 23
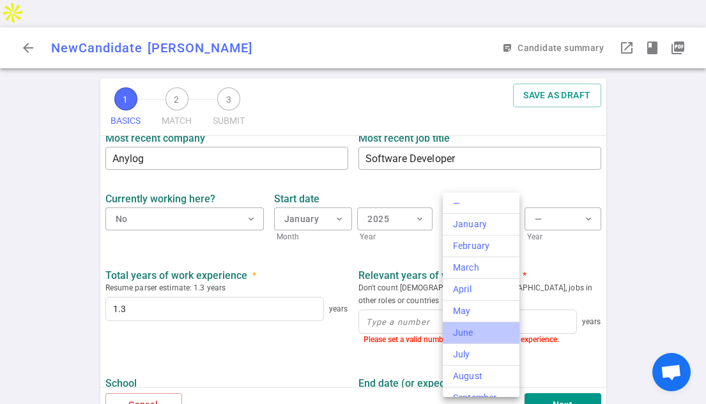
click at [471, 333] on div "June" at bounding box center [481, 332] width 56 height 13
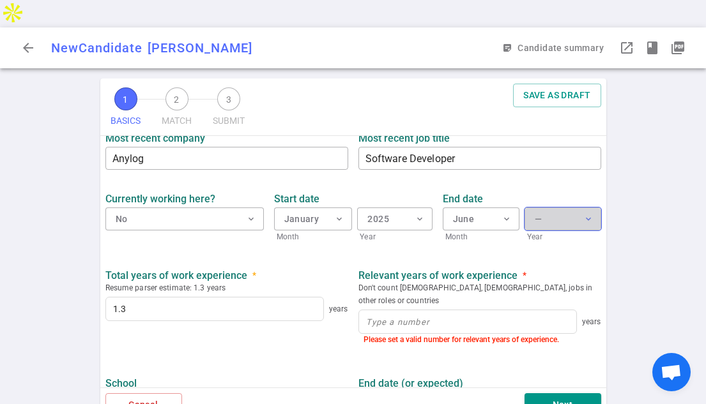
click at [582, 208] on button "— expand_more" at bounding box center [562, 219] width 77 height 23
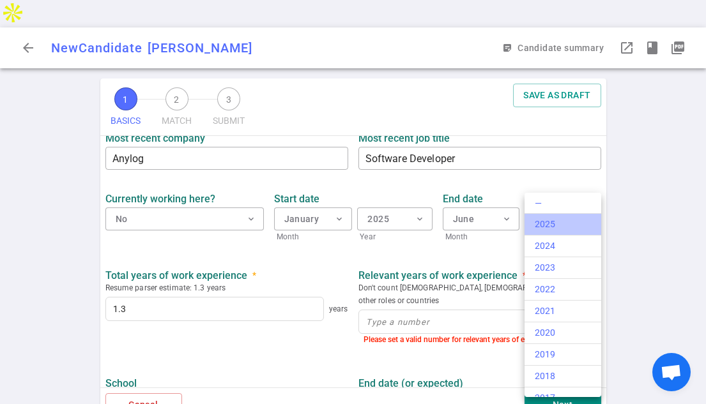
click at [562, 223] on div "2025" at bounding box center [562, 224] width 56 height 13
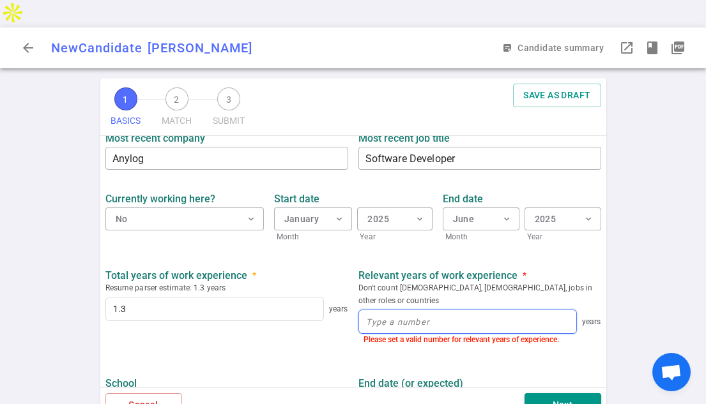
click at [453, 310] on input at bounding box center [467, 321] width 217 height 23
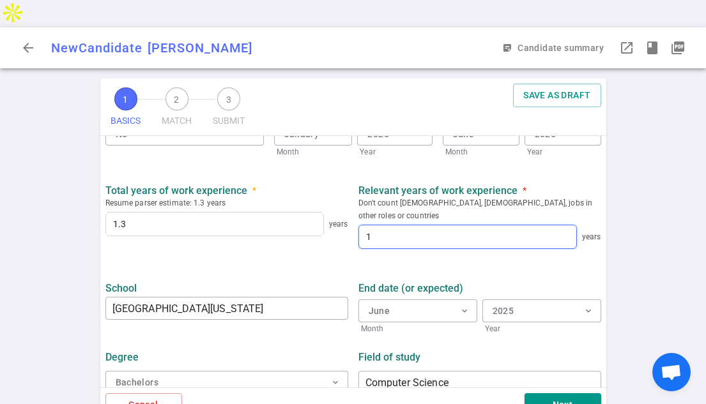
scroll to position [635, 0]
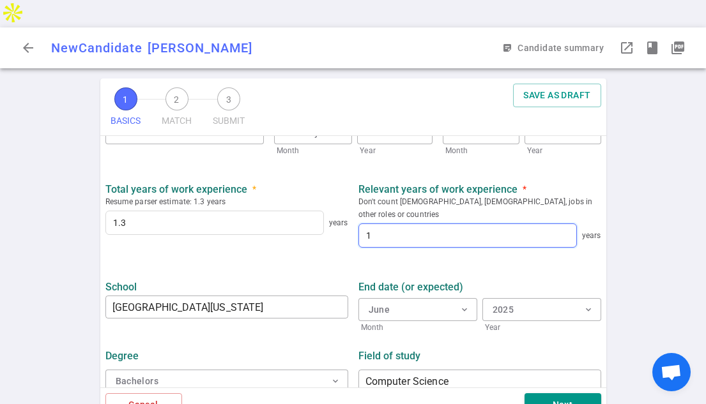
type input "1"
click at [646, 285] on div "1 BASICS 2 MATCH 3 SUBMIT SAVE AS DRAFT BASICS Resume, contact information, wor…" at bounding box center [353, 255] width 706 height 353
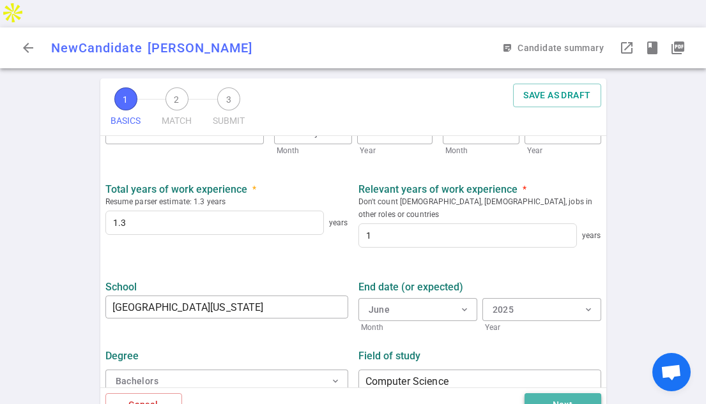
click at [570, 393] on button "Next" at bounding box center [562, 405] width 77 height 24
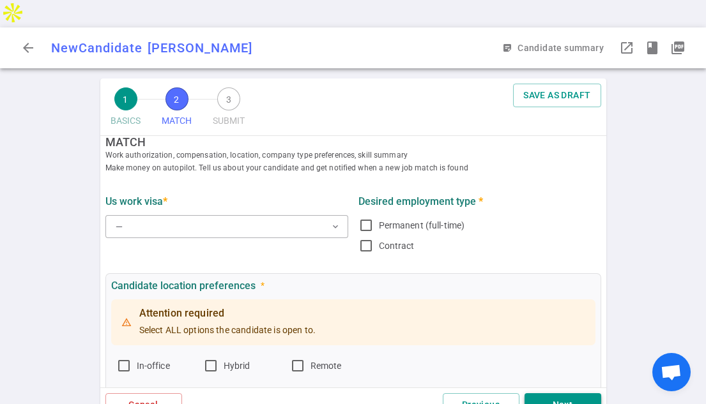
scroll to position [0, 0]
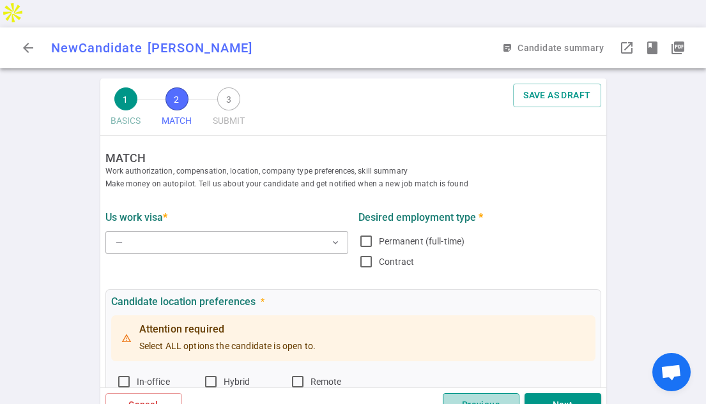
click at [481, 393] on button "Previous" at bounding box center [480, 405] width 77 height 24
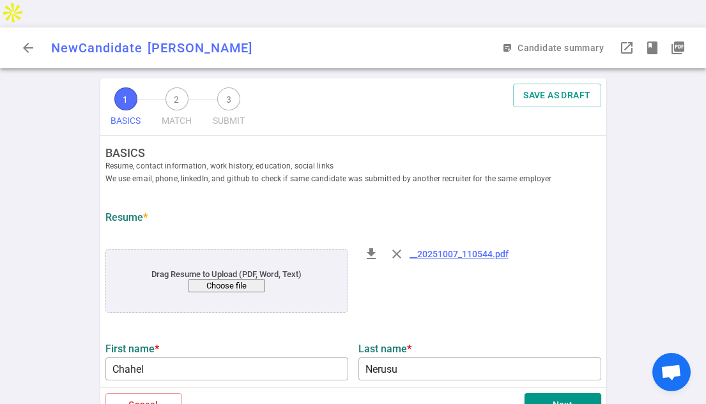
click at [44, 272] on div "1 BASICS 2 MATCH 3 SUBMIT SAVE AS DRAFT BASICS Resume, contact information, wor…" at bounding box center [353, 255] width 706 height 353
click at [661, 223] on div "1 BASICS 2 MATCH 3 SUBMIT SAVE AS DRAFT BASICS Resume, contact information, wor…" at bounding box center [353, 255] width 706 height 353
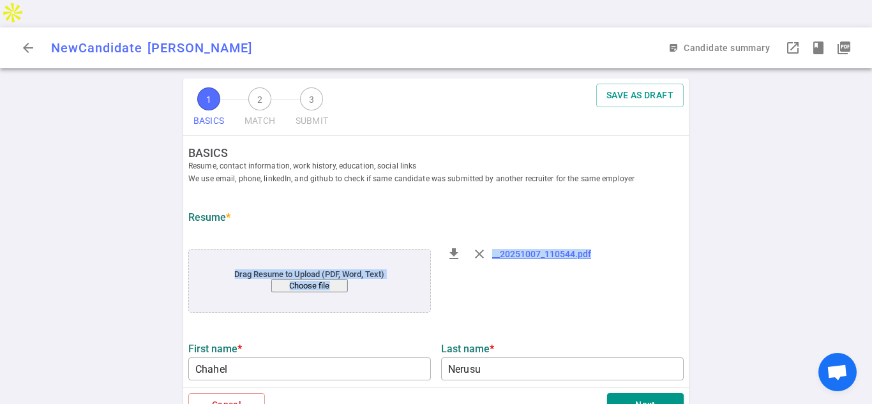
drag, startPoint x: 872, startPoint y: 199, endPoint x: 866, endPoint y: 254, distance: 55.8
click at [866, 254] on div "1 BASICS 2 MATCH 3 SUBMIT SAVE AS DRAFT BASICS Resume, contact information, wor…" at bounding box center [436, 255] width 872 height 353
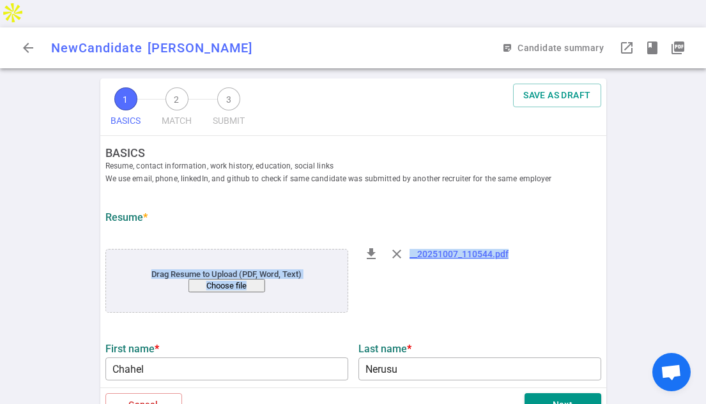
click at [654, 239] on div "1 BASICS 2 MATCH 3 SUBMIT SAVE AS DRAFT BASICS Resume, contact information, wor…" at bounding box center [353, 255] width 706 height 353
click at [144, 249] on div "Drag Resume to Upload (PDF, Word, Text) Choose file" at bounding box center [226, 281] width 243 height 64
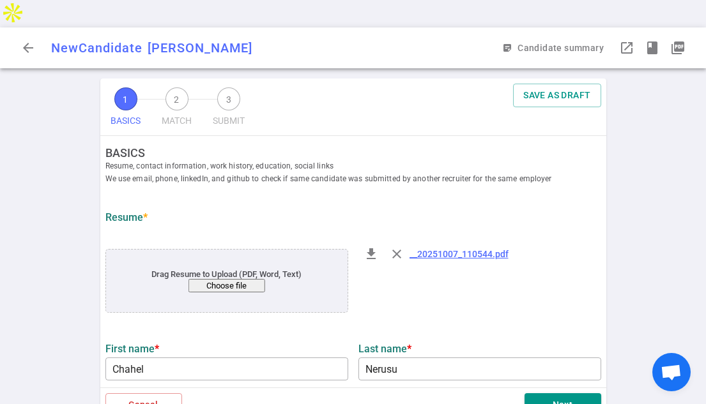
click at [641, 259] on div "1 BASICS 2 MATCH 3 SUBMIT SAVE AS DRAFT BASICS Resume, contact information, wor…" at bounding box center [353, 255] width 706 height 353
click at [642, 259] on div "1 BASICS 2 MATCH 3 SUBMIT SAVE AS DRAFT BASICS Resume, contact information, wor…" at bounding box center [353, 255] width 706 height 353
drag, startPoint x: 45, startPoint y: 139, endPoint x: 35, endPoint y: 137, distance: 10.5
click at [43, 139] on div "1 BASICS 2 MATCH 3 SUBMIT SAVE AS DRAFT BASICS Resume, contact information, wor…" at bounding box center [353, 255] width 706 height 353
click at [677, 247] on div "1 BASICS 2 MATCH 3 SUBMIT SAVE AS DRAFT BASICS Resume, contact information, wor…" at bounding box center [353, 255] width 706 height 353
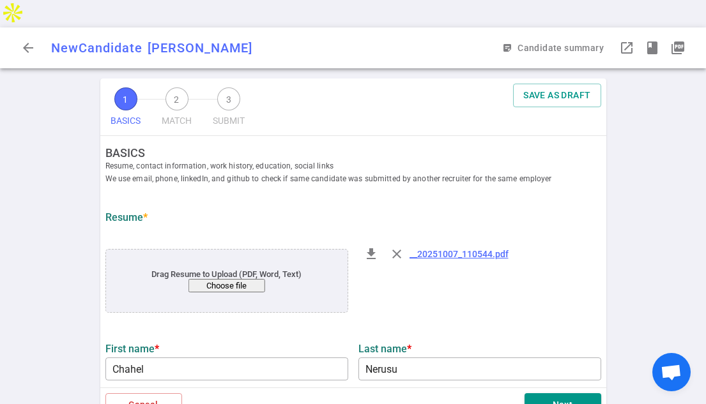
click at [474, 393] on div "Next" at bounding box center [391, 405] width 419 height 24
click at [690, 238] on div "1 BASICS 2 MATCH 3 SUBMIT SAVE AS DRAFT BASICS Resume, contact information, wor…" at bounding box center [353, 255] width 706 height 353
click at [687, 225] on div "1 BASICS 2 MATCH 3 SUBMIT SAVE AS DRAFT BASICS Resume, contact information, wor…" at bounding box center [353, 255] width 706 height 353
click at [702, 101] on div "1 BASICS 2 MATCH 3 SUBMIT SAVE AS DRAFT BASICS Resume, contact information, wor…" at bounding box center [353, 255] width 706 height 353
click at [701, 101] on div "1 BASICS 2 MATCH 3 SUBMIT SAVE AS DRAFT BASICS Resume, contact information, wor…" at bounding box center [353, 255] width 706 height 353
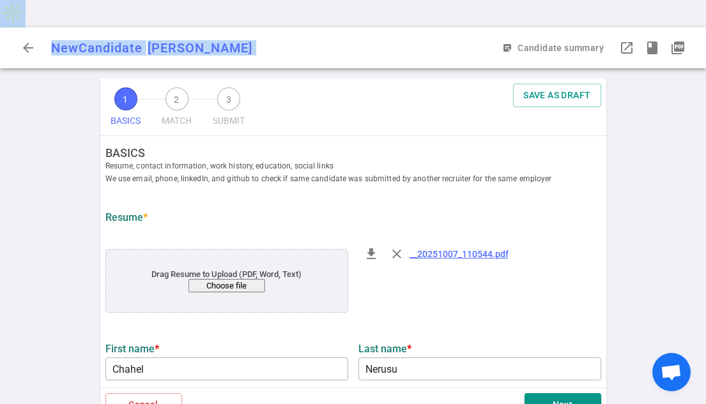
drag, startPoint x: 700, startPoint y: 101, endPoint x: 684, endPoint y: 133, distance: 36.0
click at [684, 133] on body "arrow_back New Candidate Chahel Nerusu CN sticky_note_2 Candidate summary visib…" at bounding box center [353, 216] width 706 height 432
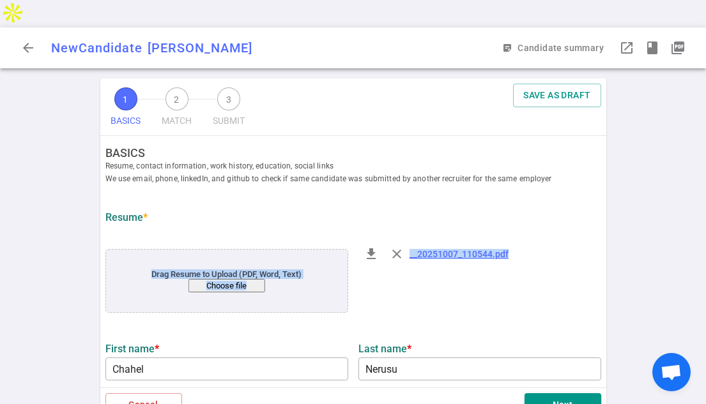
drag, startPoint x: 689, startPoint y: 214, endPoint x: 688, endPoint y: 236, distance: 21.7
click at [688, 218] on div "1 BASICS 2 MATCH 3 SUBMIT SAVE AS DRAFT BASICS Resume, contact information, wor…" at bounding box center [353, 255] width 706 height 353
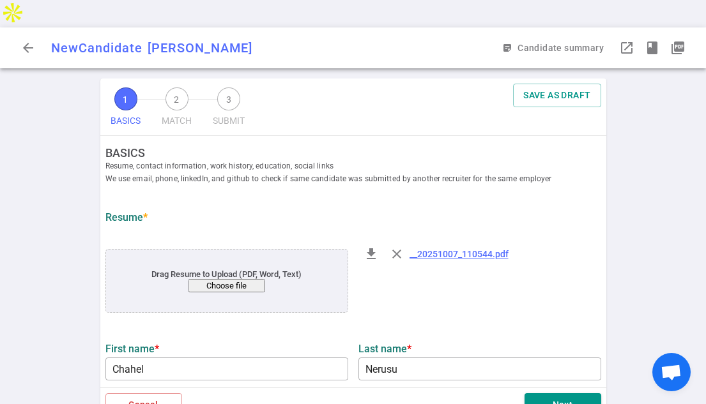
click at [694, 303] on div "1 BASICS 2 MATCH 3 SUBMIT SAVE AS DRAFT BASICS Resume, contact information, wor…" at bounding box center [353, 255] width 706 height 353
click at [695, 309] on div "1 BASICS 2 MATCH 3 SUBMIT SAVE AS DRAFT BASICS Resume, contact information, wor…" at bounding box center [353, 255] width 706 height 353
click at [679, 243] on div "1 BASICS 2 MATCH 3 SUBMIT SAVE AS DRAFT BASICS Resume, contact information, wor…" at bounding box center [353, 255] width 706 height 353
click at [582, 239] on div "file_download close __20251007_110544.pdf" at bounding box center [479, 254] width 243 height 31
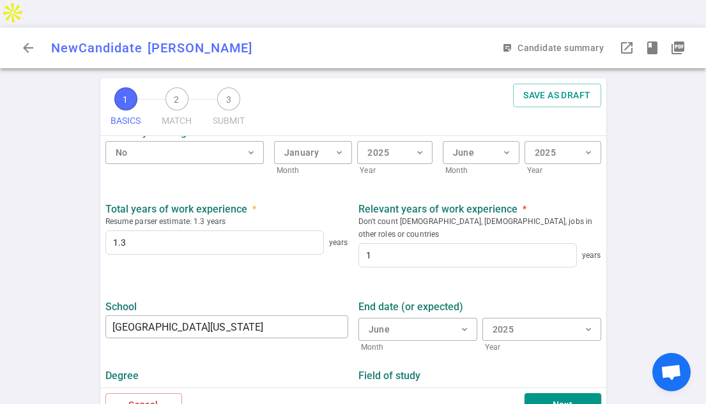
scroll to position [621, 0]
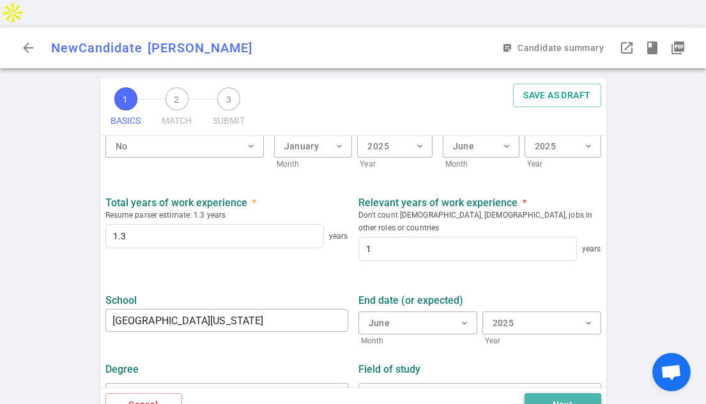
click at [573, 393] on button "Next" at bounding box center [562, 405] width 77 height 24
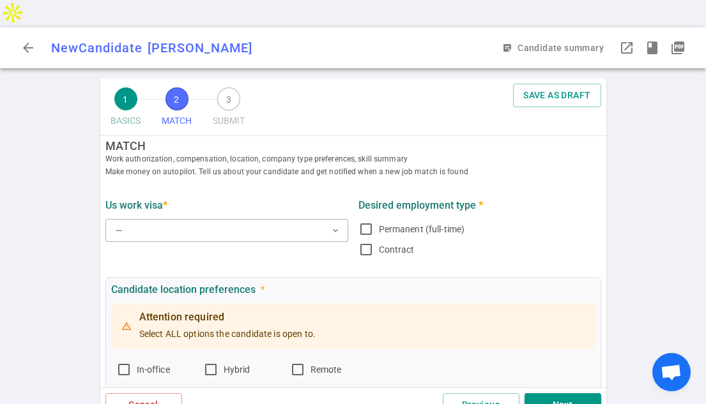
scroll to position [0, 0]
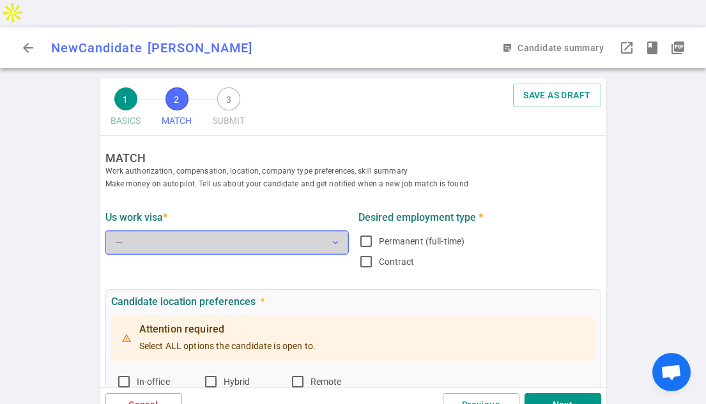
click at [197, 231] on button "— expand_more" at bounding box center [226, 242] width 243 height 23
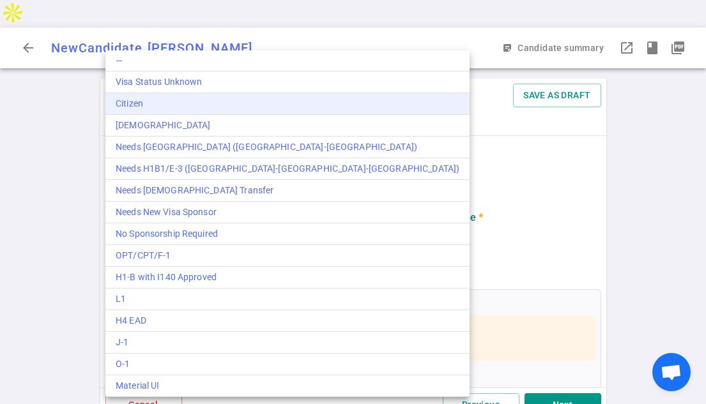
click at [145, 103] on div "Citizen" at bounding box center [287, 103] width 343 height 13
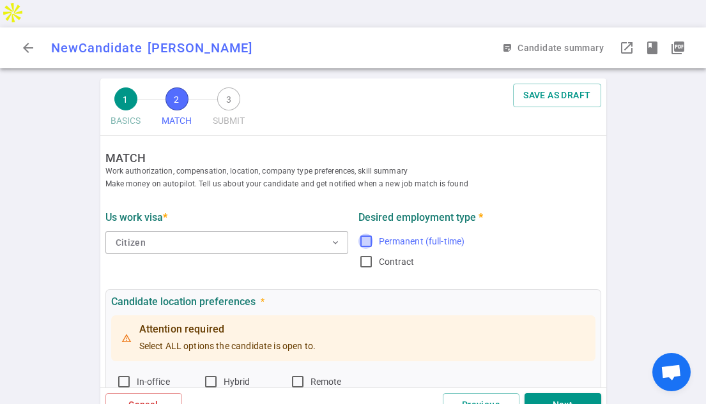
click at [364, 234] on input "Permanent (full-time)" at bounding box center [365, 241] width 15 height 15
checkbox input "true"
click at [664, 233] on div "1 BASICS 2 MATCH 3 SUBMIT SAVE AS DRAFT MATCH Work authorization, compensation,…" at bounding box center [353, 255] width 706 height 353
click at [663, 204] on div "1 BASICS 2 MATCH 3 SUBMIT SAVE AS DRAFT MATCH Work authorization, compensation,…" at bounding box center [353, 255] width 706 height 353
click at [700, 82] on div "1 BASICS 2 MATCH 3 SUBMIT SAVE AS DRAFT MATCH Work authorization, compensation,…" at bounding box center [353, 255] width 706 height 353
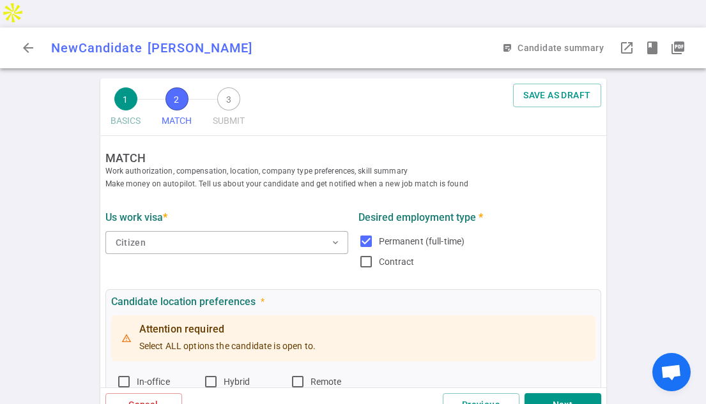
click at [700, 101] on div "1 BASICS 2 MATCH 3 SUBMIT SAVE AS DRAFT MATCH Work authorization, compensation,…" at bounding box center [353, 255] width 706 height 353
click at [699, 209] on div "1 BASICS 2 MATCH 3 SUBMIT SAVE AS DRAFT MATCH Work authorization, compensation,…" at bounding box center [353, 255] width 706 height 353
click at [702, 215] on div "1 BASICS 2 MATCH 3 SUBMIT SAVE AS DRAFT MATCH Work authorization, compensation,…" at bounding box center [353, 255] width 706 height 353
drag, startPoint x: 691, startPoint y: 200, endPoint x: 672, endPoint y: 192, distance: 20.9
click at [691, 200] on div "1 BASICS 2 MATCH 3 SUBMIT SAVE AS DRAFT MATCH Work authorization, compensation,…" at bounding box center [353, 255] width 706 height 353
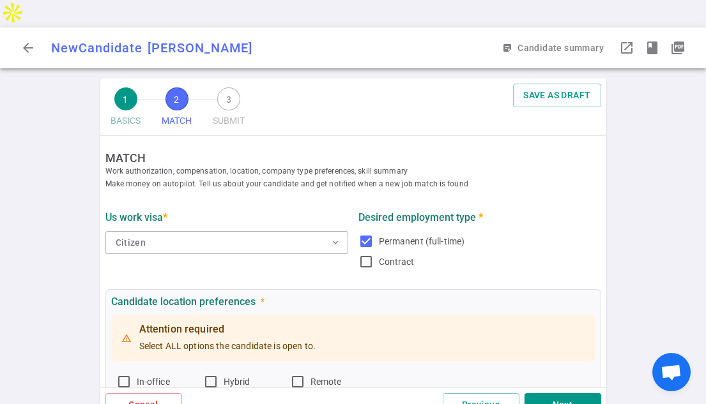
click at [696, 79] on div "1 BASICS 2 MATCH 3 SUBMIT SAVE AS DRAFT MATCH Work authorization, compensation,…" at bounding box center [353, 255] width 706 height 353
click at [654, 83] on div "1 BASICS 2 MATCH 3 SUBMIT SAVE AS DRAFT MATCH Work authorization, compensation,…" at bounding box center [353, 255] width 706 height 353
click at [704, 82] on div "1 BASICS 2 MATCH 3 SUBMIT SAVE AS DRAFT MATCH Work authorization, compensation,…" at bounding box center [353, 255] width 706 height 353
click at [702, 289] on div "1 BASICS 2 MATCH 3 SUBMIT SAVE AS DRAFT MATCH Work authorization, compensation,…" at bounding box center [353, 255] width 706 height 353
drag, startPoint x: 120, startPoint y: 354, endPoint x: 193, endPoint y: 360, distance: 73.1
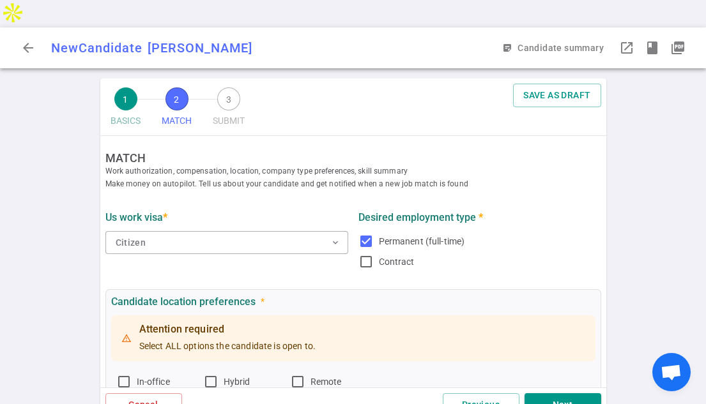
click at [120, 374] on input "In-office" at bounding box center [123, 381] width 15 height 15
checkbox input "true"
click at [212, 374] on input "Hybrid" at bounding box center [210, 381] width 15 height 15
checkbox input "true"
click at [296, 374] on input "Remote" at bounding box center [297, 381] width 15 height 15
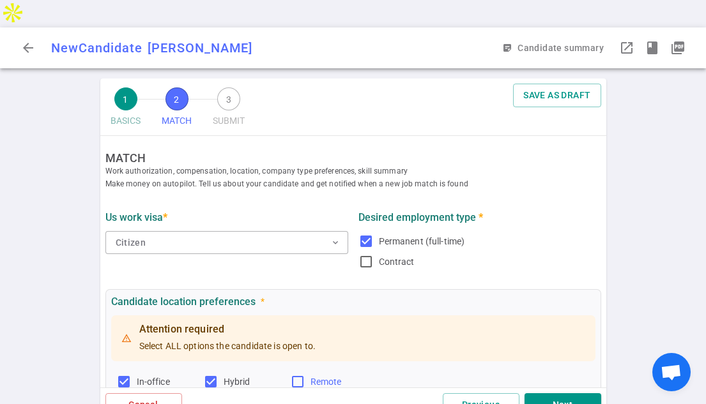
checkbox input "true"
drag, startPoint x: 604, startPoint y: 169, endPoint x: 601, endPoint y: 181, distance: 13.2
click at [601, 181] on div "1 BASICS 2 MATCH 3 SUBMIT SAVE AS DRAFT MATCH Work authorization, compensation,…" at bounding box center [353, 255] width 511 height 353
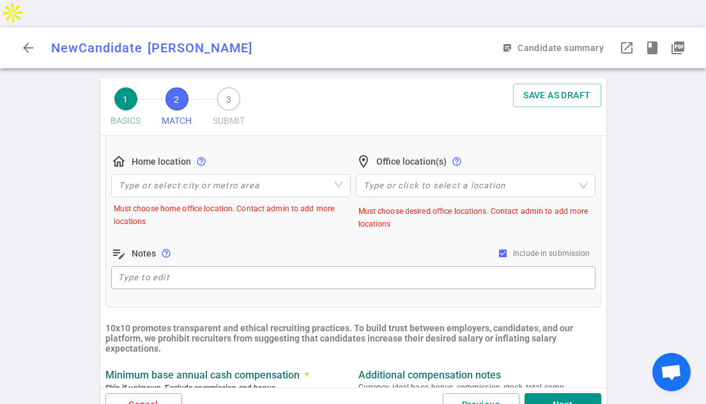
scroll to position [258, 0]
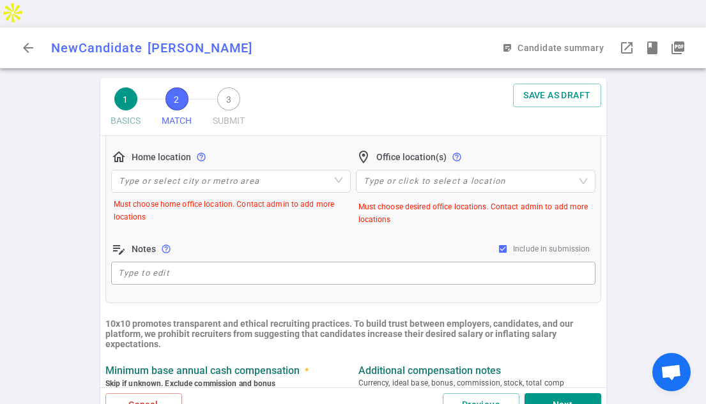
drag, startPoint x: 605, startPoint y: 208, endPoint x: 605, endPoint y: 220, distance: 12.1
click at [605, 220] on div "MATCH Work authorization, compensation, location, company type preferences, ski…" at bounding box center [353, 262] width 506 height 252
click at [271, 170] on input "search" at bounding box center [231, 181] width 224 height 22
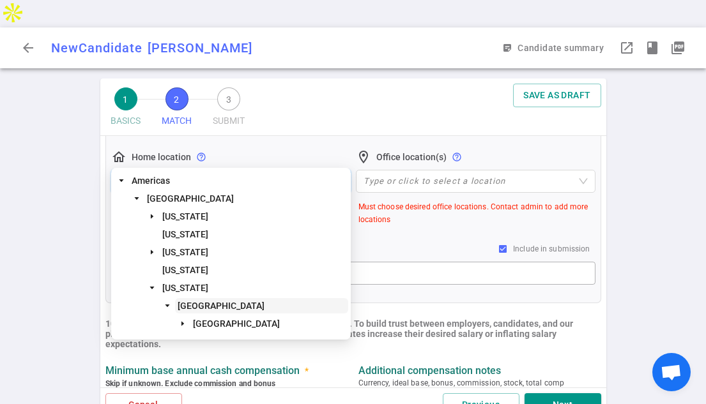
click at [241, 303] on span "San Francisco Bay Area" at bounding box center [220, 306] width 87 height 10
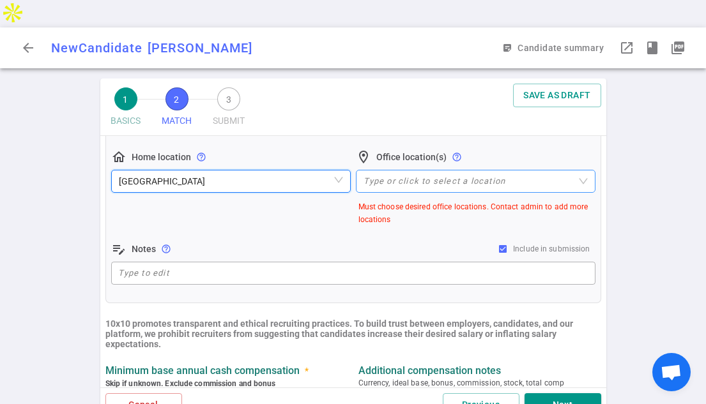
click at [444, 170] on div "Type or click to select a location" at bounding box center [475, 181] width 239 height 23
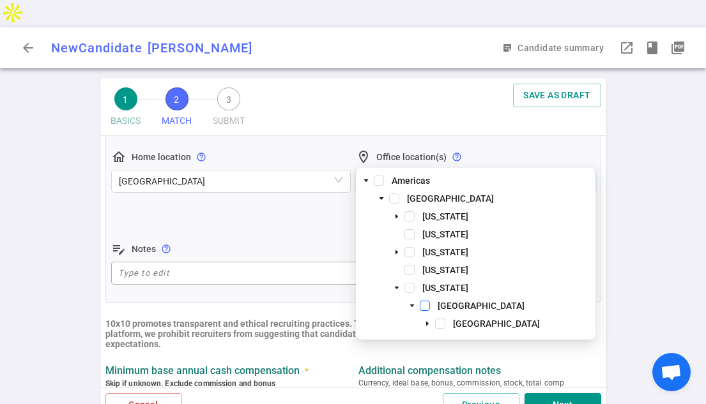
click at [419, 305] on span at bounding box center [424, 306] width 10 height 10
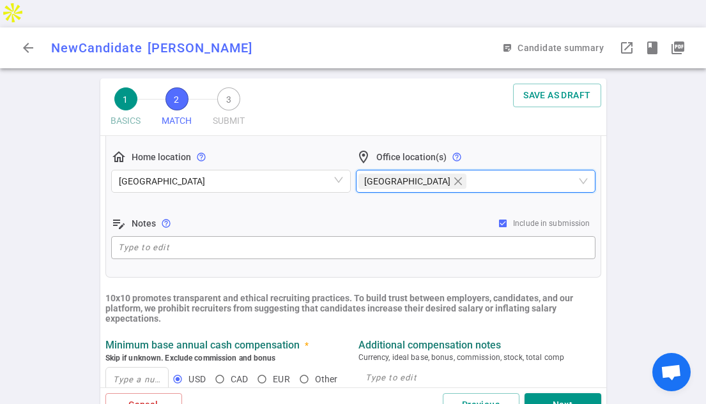
click at [655, 212] on div "1 BASICS 2 MATCH 3 SUBMIT SAVE AS DRAFT MATCH Work authorization, compensation,…" at bounding box center [353, 255] width 706 height 353
click at [595, 293] on div "10x10 promotes transparent and ethical recruiting practices. To build trust bet…" at bounding box center [353, 308] width 506 height 31
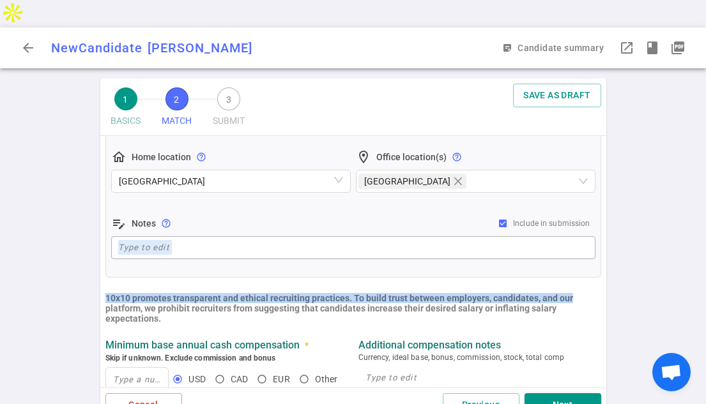
drag, startPoint x: 607, startPoint y: 240, endPoint x: 605, endPoint y: 250, distance: 10.5
click at [605, 250] on div "1 BASICS 2 MATCH 3 SUBMIT SAVE AS DRAFT MATCH Work authorization, compensation,…" at bounding box center [353, 255] width 511 height 353
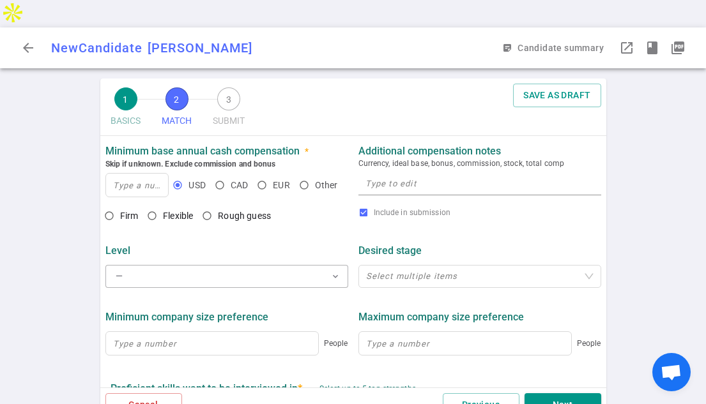
scroll to position [464, 0]
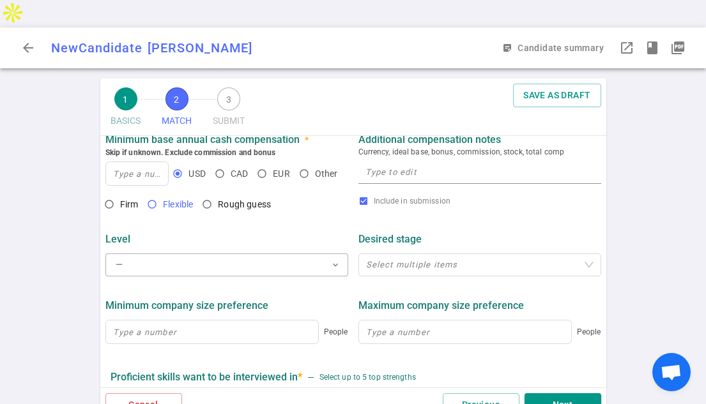
click at [149, 193] on input "Flexible" at bounding box center [152, 204] width 22 height 22
radio input "true"
click at [146, 162] on input at bounding box center [137, 173] width 63 height 23
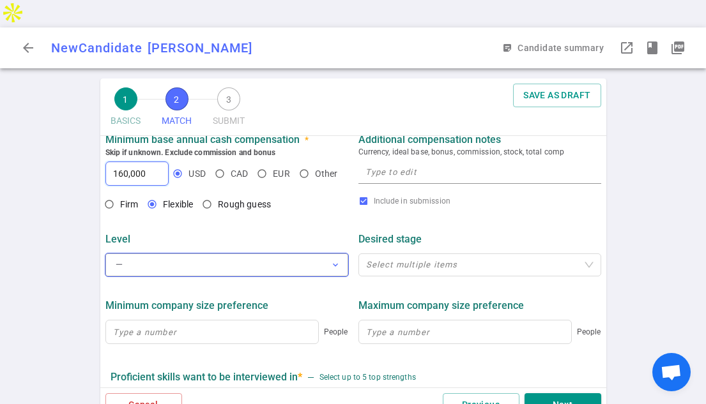
type input "160,000"
click at [169, 253] on button "— expand_more" at bounding box center [226, 264] width 243 height 23
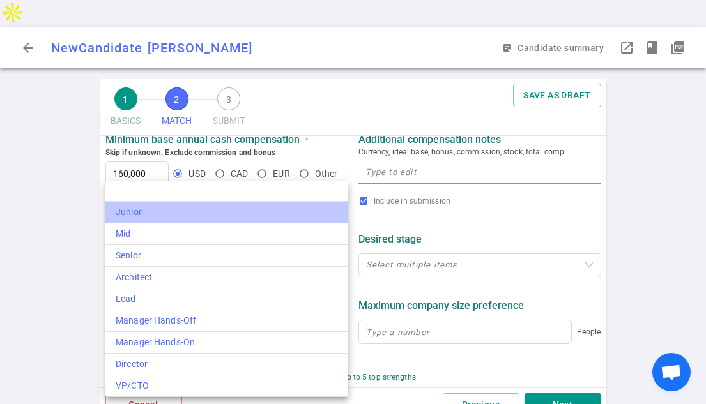
click at [143, 212] on div "Junior" at bounding box center [227, 212] width 222 height 13
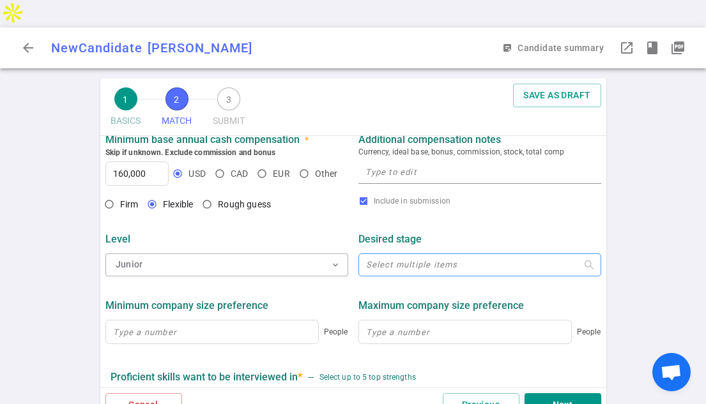
click at [410, 253] on div "Select multiple items" at bounding box center [479, 264] width 243 height 23
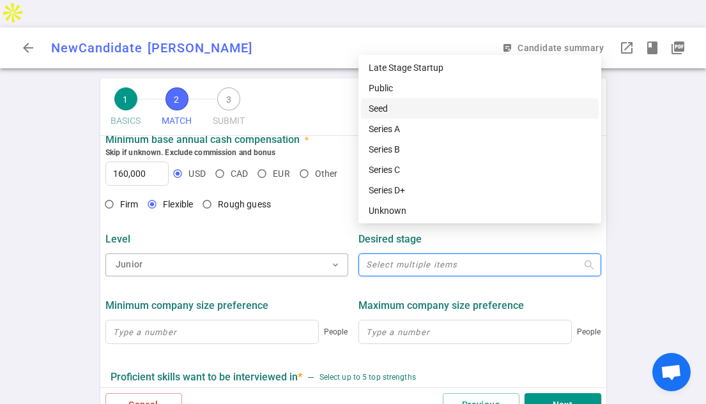
click at [405, 105] on div "Seed" at bounding box center [479, 109] width 222 height 14
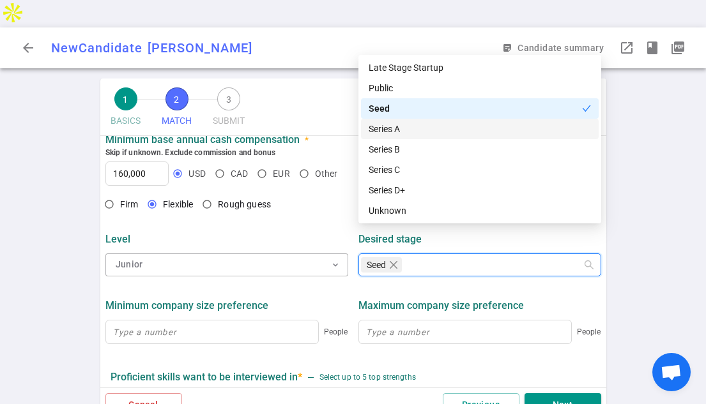
click at [384, 132] on div "Series A" at bounding box center [479, 129] width 222 height 14
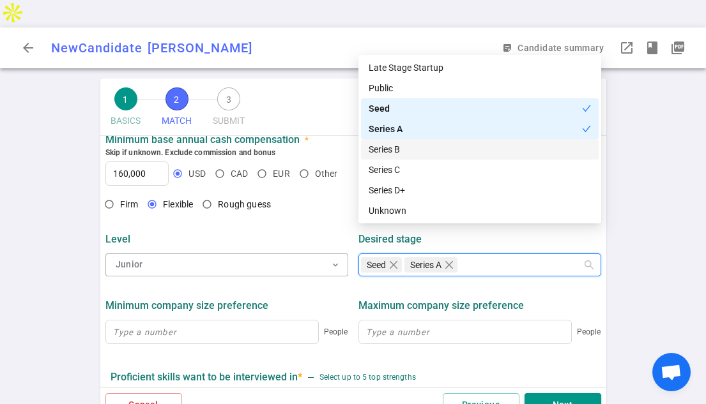
click at [393, 152] on div "Series B" at bounding box center [479, 149] width 222 height 14
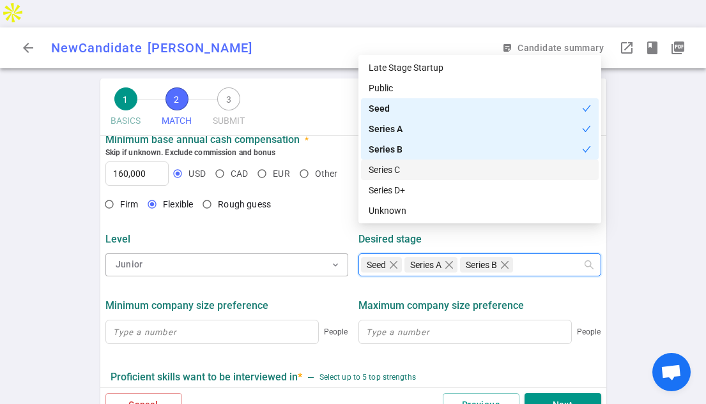
click at [392, 171] on div "Series C" at bounding box center [479, 170] width 222 height 14
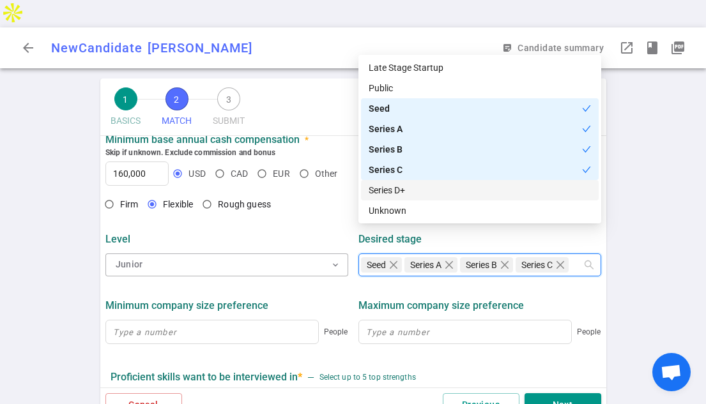
click at [389, 191] on div "Series D+" at bounding box center [479, 190] width 222 height 14
click at [641, 316] on div "1 BASICS 2 MATCH 3 SUBMIT SAVE AS DRAFT MATCH Work authorization, compensation,…" at bounding box center [353, 255] width 706 height 353
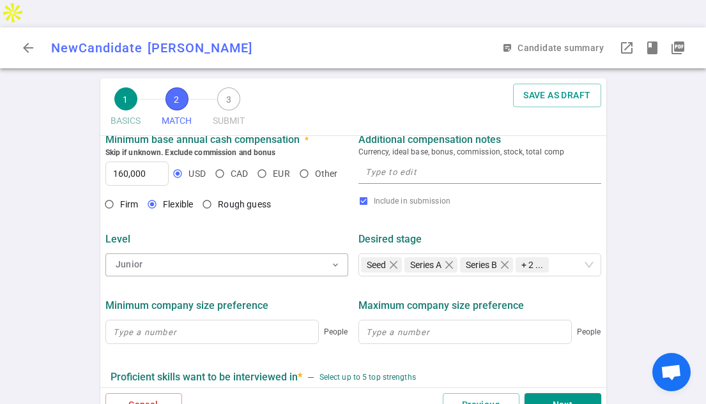
click at [634, 276] on div "1 BASICS 2 MATCH 3 SUBMIT SAVE AS DRAFT MATCH Work authorization, compensation,…" at bounding box center [353, 255] width 706 height 353
click at [597, 322] on div "Minimum company size preference People Maximum company size preference People" at bounding box center [353, 318] width 506 height 68
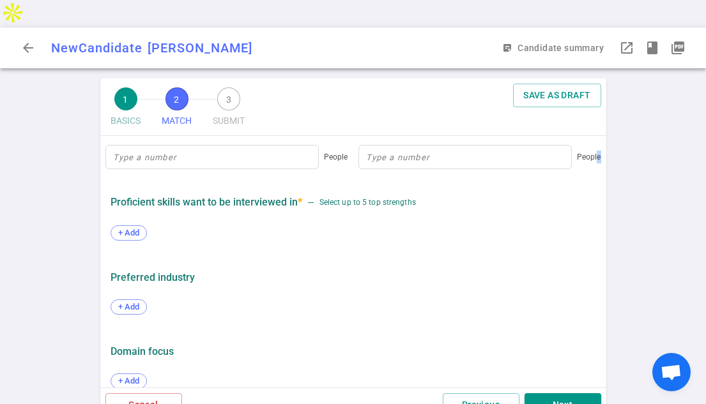
scroll to position [655, 0]
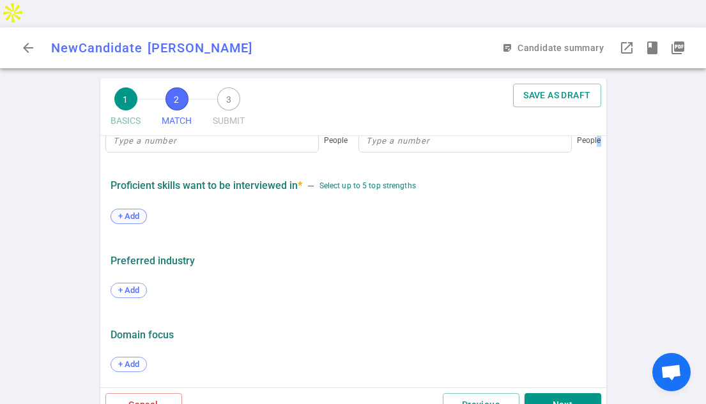
click at [129, 211] on span "+ Add" at bounding box center [129, 216] width 30 height 10
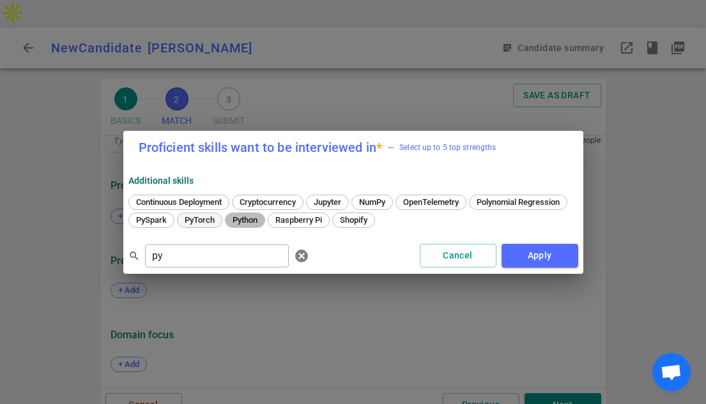
drag, startPoint x: 351, startPoint y: 218, endPoint x: 303, endPoint y: 244, distance: 54.0
click at [262, 218] on span "Python" at bounding box center [245, 220] width 34 height 10
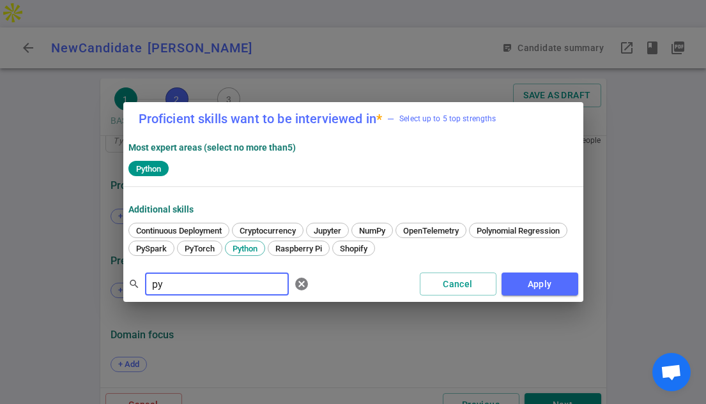
drag, startPoint x: 176, startPoint y: 286, endPoint x: 94, endPoint y: 282, distance: 81.8
click at [87, 285] on div "Proficient skills want to be interviewed in * — Select up to 5 top strengths Mo…" at bounding box center [353, 202] width 706 height 404
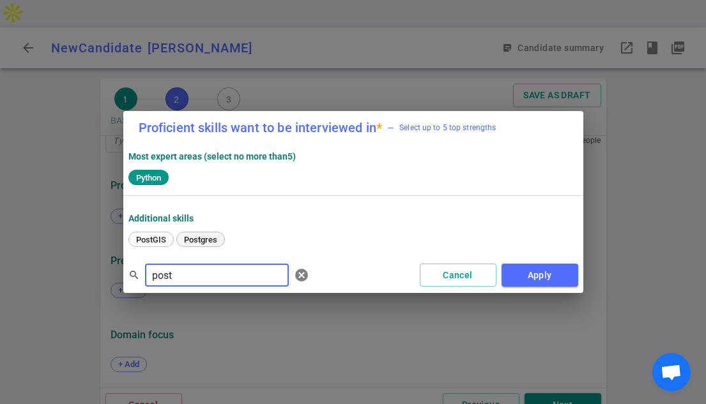
click at [196, 238] on span "Postgres" at bounding box center [200, 240] width 42 height 10
drag, startPoint x: 197, startPoint y: 276, endPoint x: 107, endPoint y: 266, distance: 90.5
click at [106, 266] on div "Proficient skills want to be interviewed in * — Select up to 5 top strengths Mo…" at bounding box center [353, 202] width 706 height 404
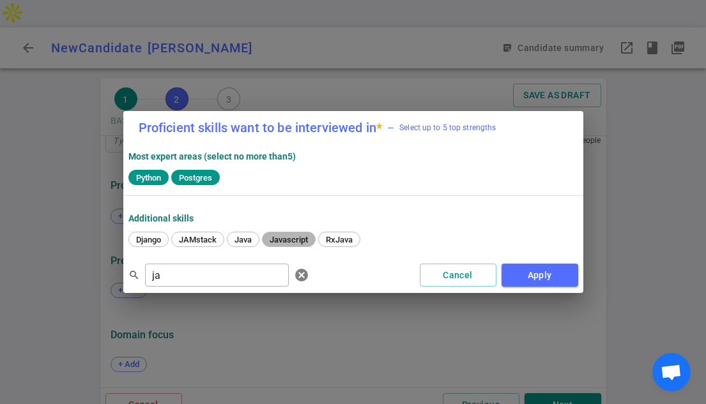
click at [296, 235] on span "Javascript" at bounding box center [288, 240] width 47 height 10
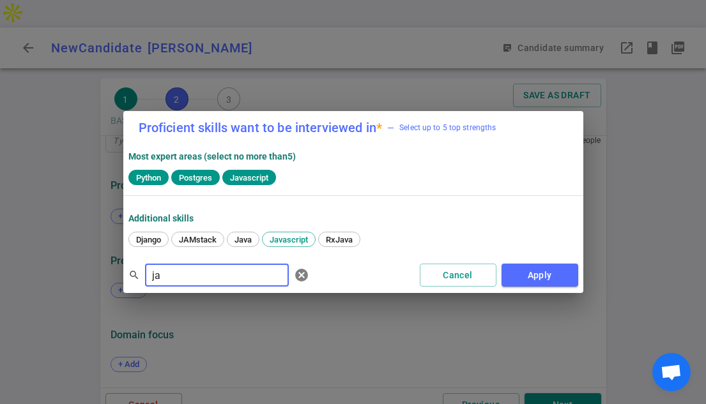
drag, startPoint x: 174, startPoint y: 275, endPoint x: 91, endPoint y: 268, distance: 83.9
click at [85, 268] on div "Proficient skills want to be interviewed in * — Select up to 5 top strengths Mo…" at bounding box center [353, 202] width 706 height 404
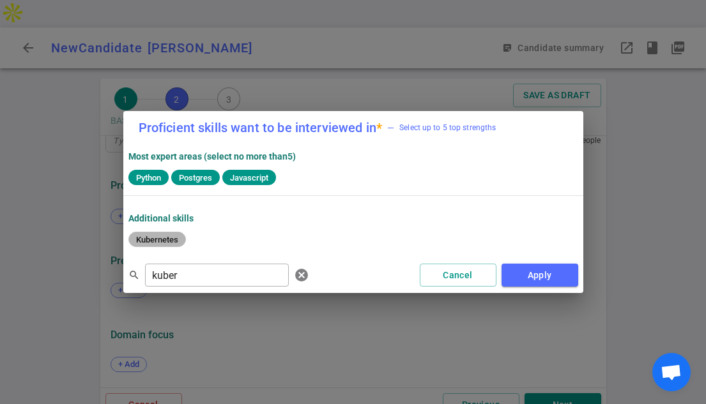
click at [165, 239] on span "Kubernetes" at bounding box center [157, 240] width 51 height 10
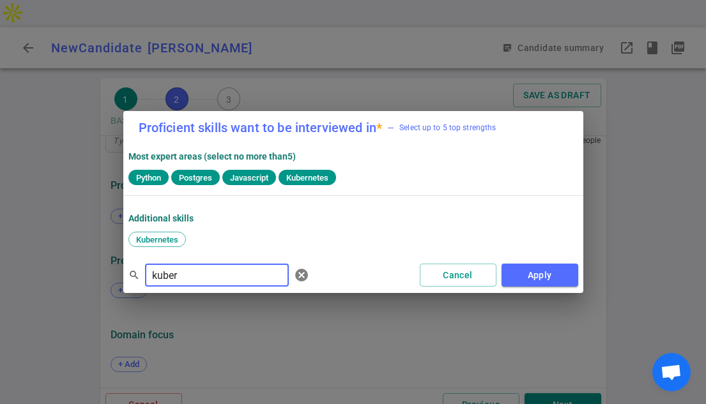
drag, startPoint x: 192, startPoint y: 274, endPoint x: 86, endPoint y: 260, distance: 107.5
click at [77, 260] on div "Proficient skills want to be interviewed in * — Select up to 5 top strengths Mo…" at bounding box center [353, 202] width 706 height 404
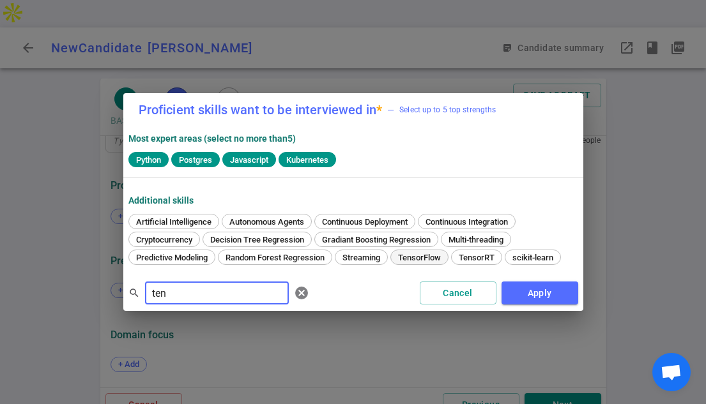
type input "ten"
drag, startPoint x: 433, startPoint y: 257, endPoint x: 428, endPoint y: 269, distance: 13.2
click at [431, 259] on span "TensorFlow" at bounding box center [419, 258] width 52 height 10
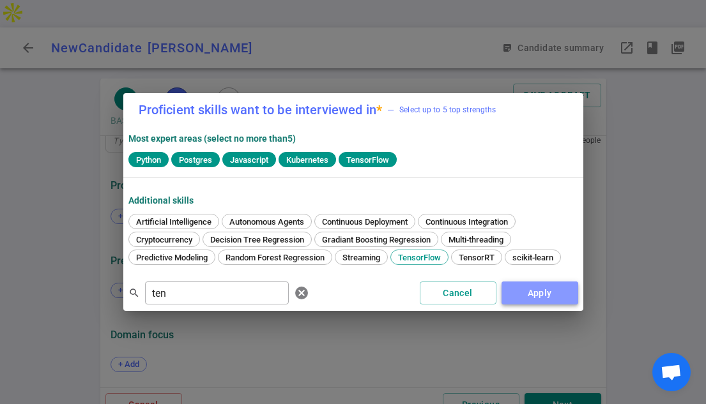
click at [555, 291] on button "Apply" at bounding box center [539, 294] width 77 height 24
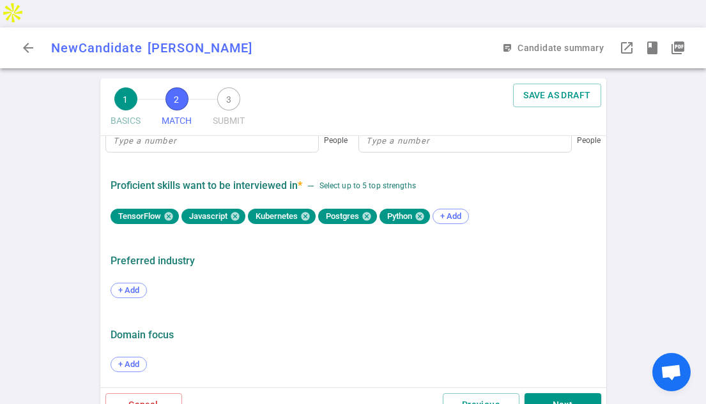
click at [59, 236] on div "1 BASICS 2 MATCH 3 SUBMIT SAVE AS DRAFT MATCH Work authorization, compensation,…" at bounding box center [353, 255] width 706 height 353
click at [594, 250] on div "Preferred Industry + Add" at bounding box center [352, 279] width 495 height 59
click at [137, 359] on span "+ Add" at bounding box center [129, 364] width 30 height 10
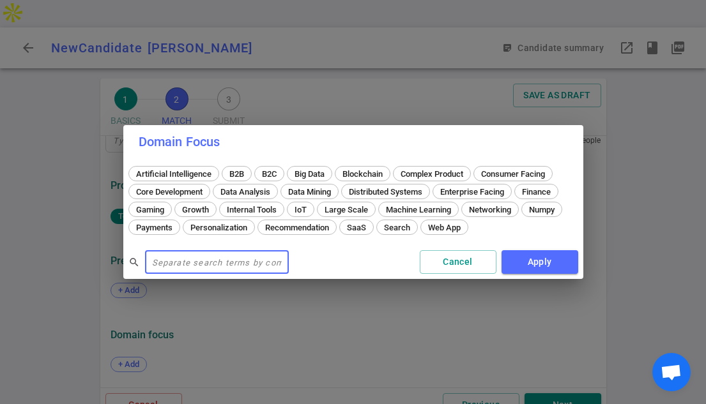
click at [478, 98] on div "Domain Focus Artificial Intelligence B2B B2C Big Data Blockchain Complex Produc…" at bounding box center [353, 202] width 706 height 404
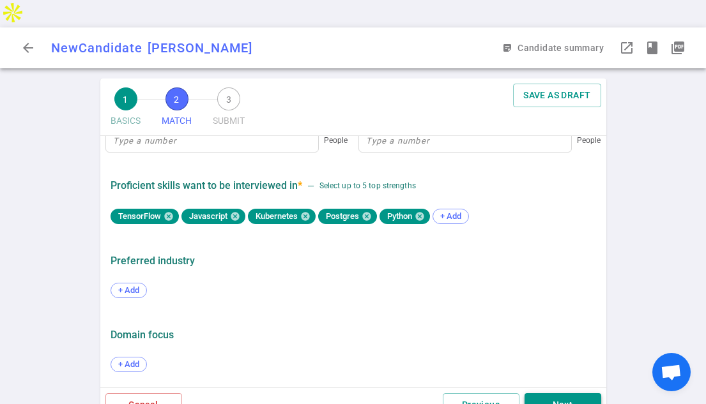
click at [562, 393] on button "Next" at bounding box center [562, 405] width 77 height 24
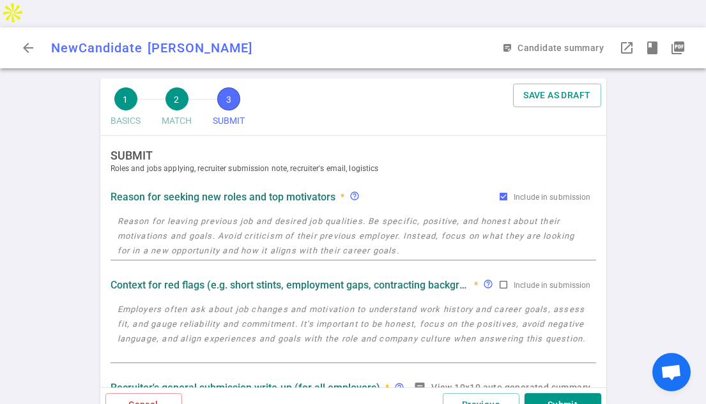
scroll to position [0, 0]
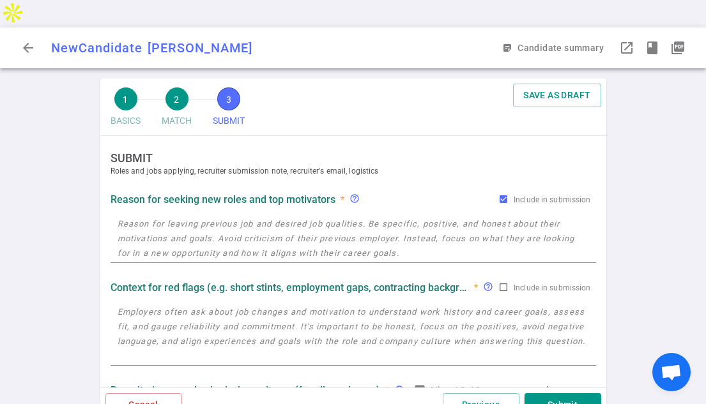
click at [183, 216] on textarea at bounding box center [352, 238] width 471 height 44
click at [188, 282] on strong "Context for red flags (e.g. short stints, employment gaps, contracting backgrou…" at bounding box center [289, 288] width 358 height 12
click at [130, 216] on textarea "To enrich screen reader interactions, please activate Accessibility in Grammarl…" at bounding box center [352, 238] width 471 height 44
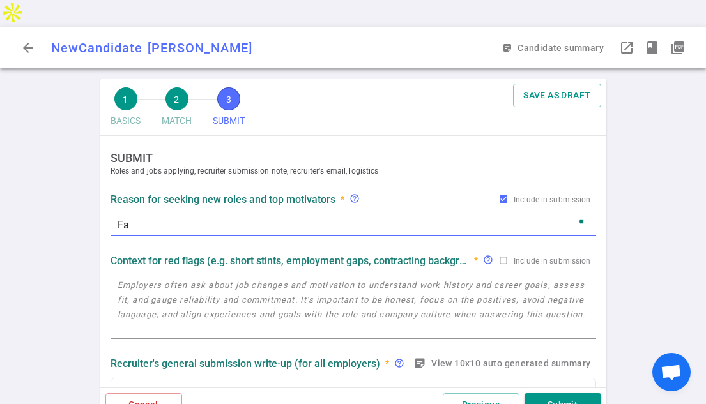
type textarea "F"
click at [125, 211] on div "W x" at bounding box center [352, 225] width 485 height 28
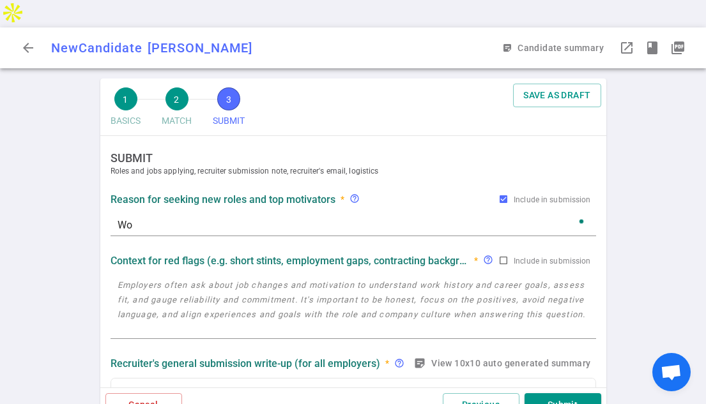
click at [150, 213] on div "Wo x" at bounding box center [352, 224] width 485 height 23
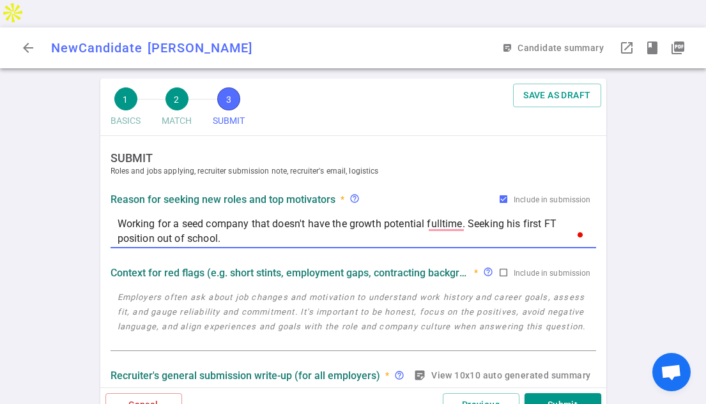
type textarea "Working for a seed company that doesn't have the growth potential fulltime. See…"
click at [158, 290] on textarea at bounding box center [352, 319] width 471 height 59
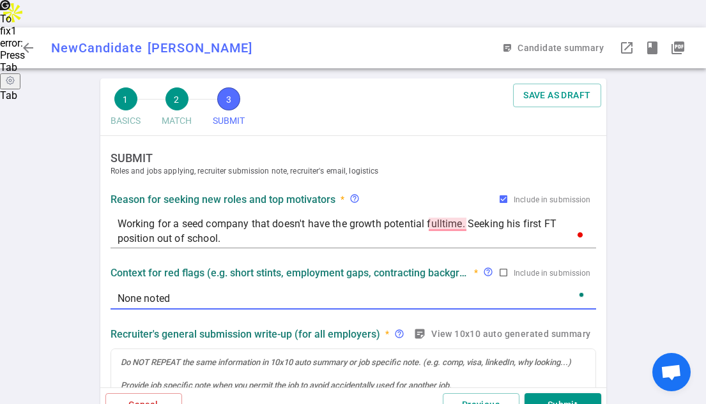
type textarea "None noted"
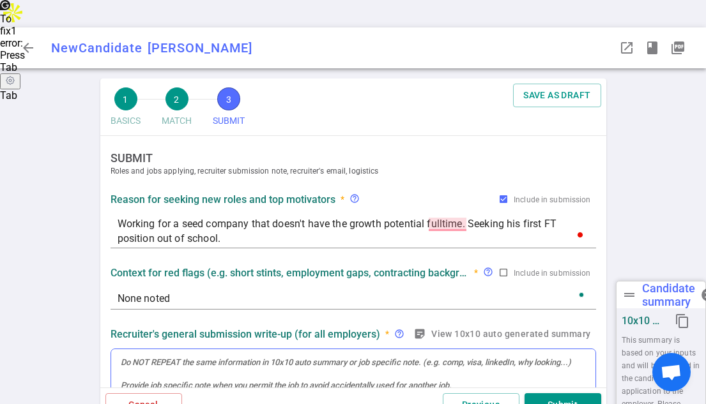
drag, startPoint x: 126, startPoint y: 342, endPoint x: 133, endPoint y: 340, distance: 6.7
click at [127, 349] on div "To enrich screen reader interactions, please activate Accessibility in Grammarl…" at bounding box center [353, 408] width 484 height 118
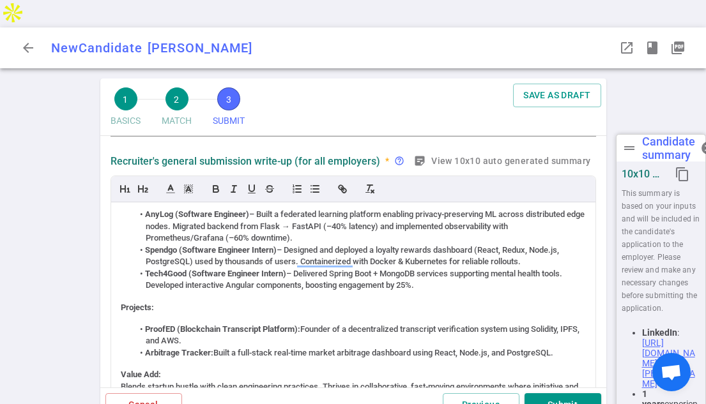
scroll to position [200, 0]
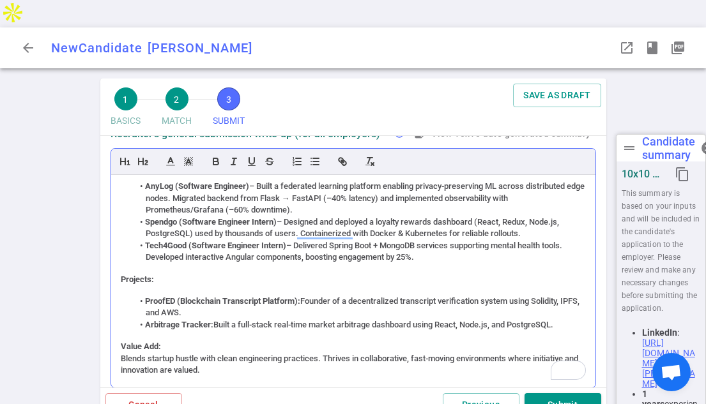
click at [594, 211] on div "Summary: Energetic and technically versatile engineer passionate about building…" at bounding box center [353, 281] width 484 height 213
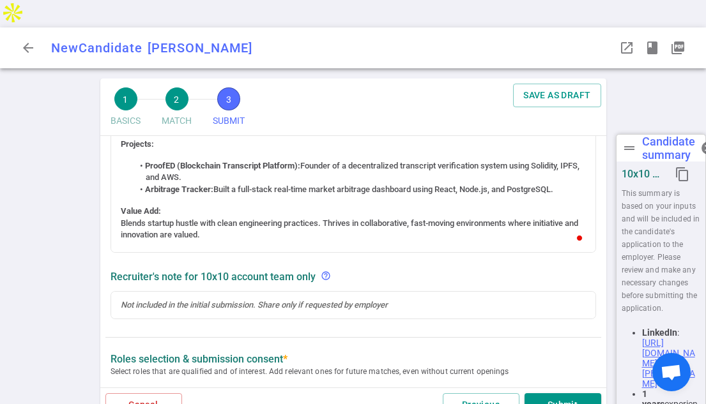
scroll to position [0, 0]
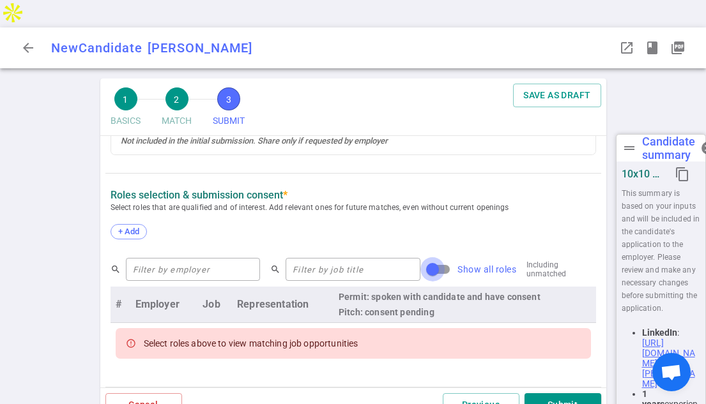
click at [427, 257] on input "Show all roles" at bounding box center [432, 269] width 73 height 24
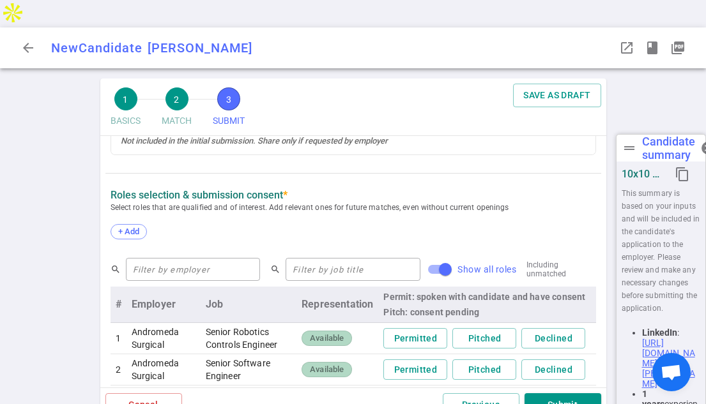
click at [608, 243] on div "1 BASICS 2 MATCH 3 SUBMIT SAVE AS DRAFT SUBMIT Roles and jobs applying, recruit…" at bounding box center [353, 255] width 706 height 353
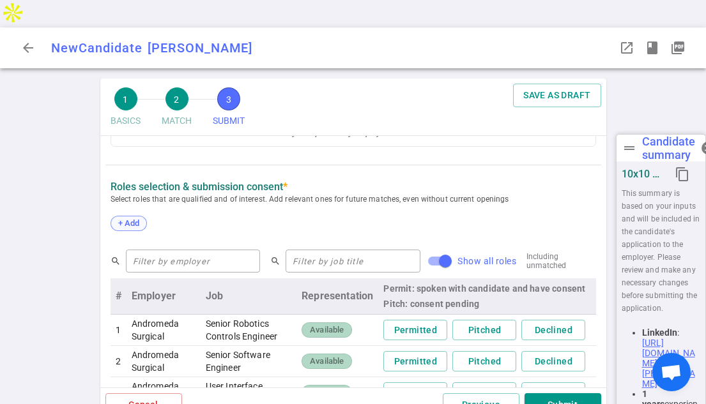
click at [134, 218] on span "+ Add" at bounding box center [129, 223] width 30 height 10
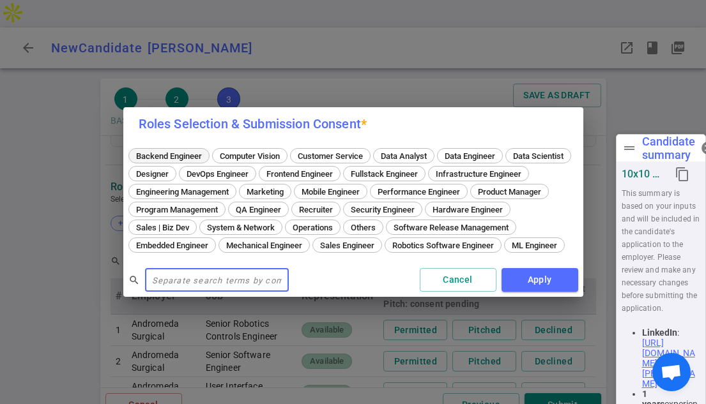
click at [194, 151] on span "Backend Engineer" at bounding box center [169, 156] width 75 height 10
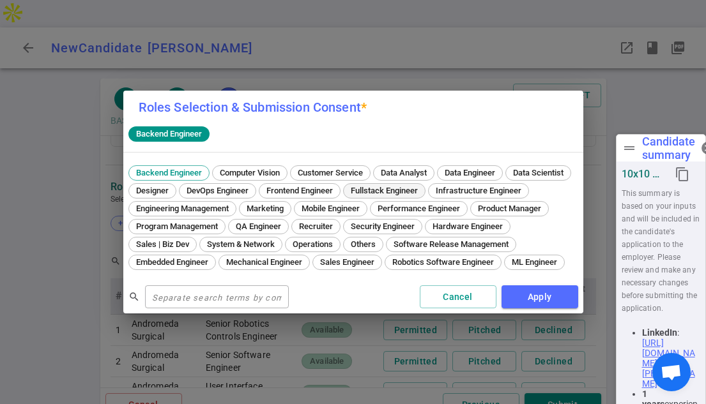
click at [422, 186] on span "Fullstack Engineer" at bounding box center [384, 191] width 76 height 10
click at [507, 267] on span "ML Engineer" at bounding box center [534, 262] width 54 height 10
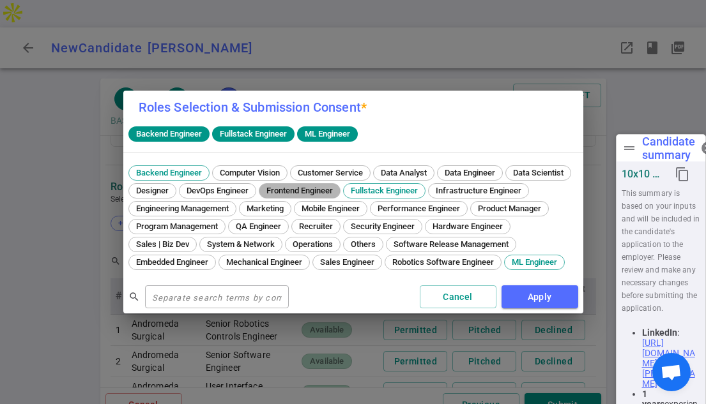
click at [337, 186] on span "Frontend Engineer" at bounding box center [299, 191] width 75 height 10
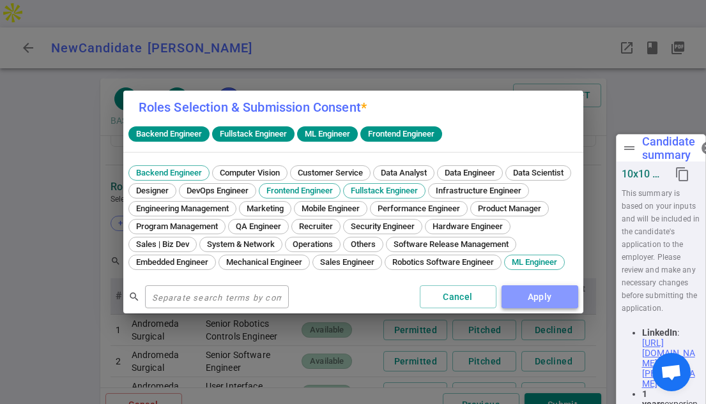
click at [524, 306] on button "Apply" at bounding box center [539, 297] width 77 height 24
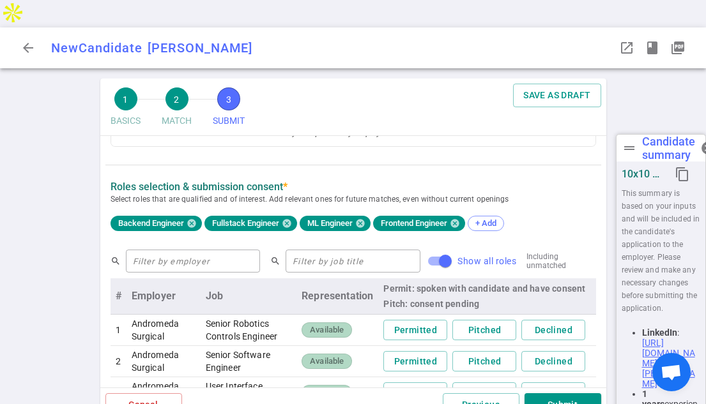
click at [73, 213] on div "1 BASICS 2 MATCH 3 SUBMIT SAVE AS DRAFT SUBMIT Roles and jobs applying, recruit…" at bounding box center [353, 255] width 706 height 353
click at [585, 206] on div "Backend Engineer Fullstack Engineer ML Engineer Frontend Engineer + Add" at bounding box center [352, 224] width 485 height 36
drag, startPoint x: 607, startPoint y: 230, endPoint x: 607, endPoint y: 245, distance: 14.7
click at [607, 245] on div "1 BASICS 2 MATCH 3 SUBMIT SAVE AS DRAFT SUBMIT Roles and jobs applying, recruit…" at bounding box center [353, 255] width 511 height 353
click at [604, 247] on div "SUBMIT Roles and jobs applying, recruiter submission note, recruiter's email, l…" at bounding box center [353, 254] width 506 height 1200
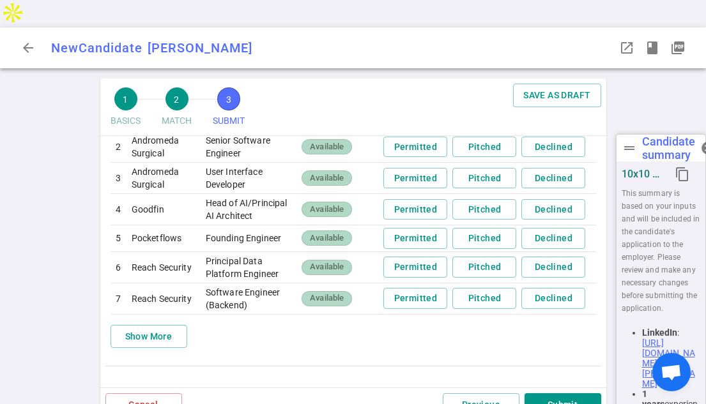
scroll to position [712, 0]
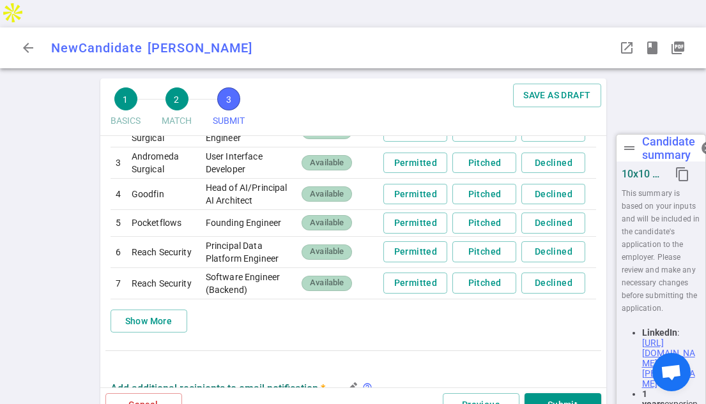
click at [598, 273] on div "search ​ search ​ Show all roles Including unmatched # Employer Job Representat…" at bounding box center [352, 173] width 495 height 324
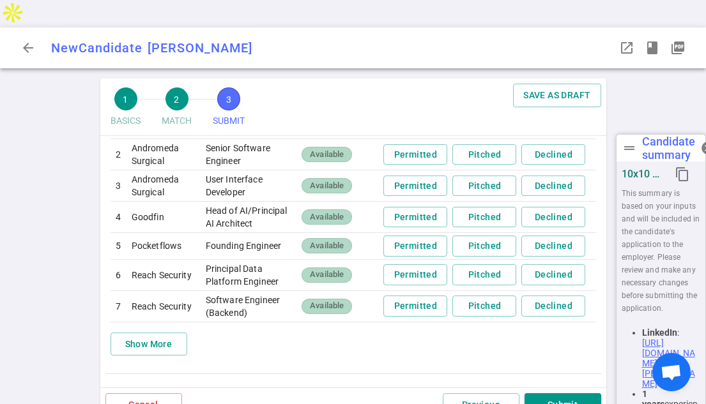
scroll to position [686, 0]
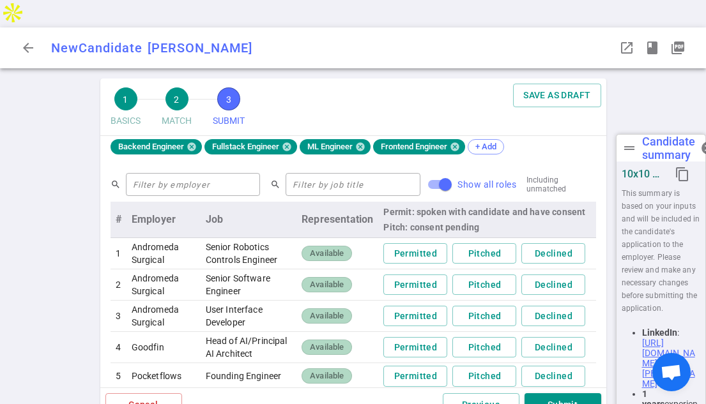
drag, startPoint x: 607, startPoint y: 265, endPoint x: 609, endPoint y: 257, distance: 8.5
click at [609, 257] on div "1 BASICS 2 MATCH 3 SUBMIT SAVE AS DRAFT SUBMIT Roles and jobs applying, recruit…" at bounding box center [353, 255] width 706 height 353
click at [425, 172] on input "Show all roles" at bounding box center [445, 184] width 73 height 24
checkbox input "false"
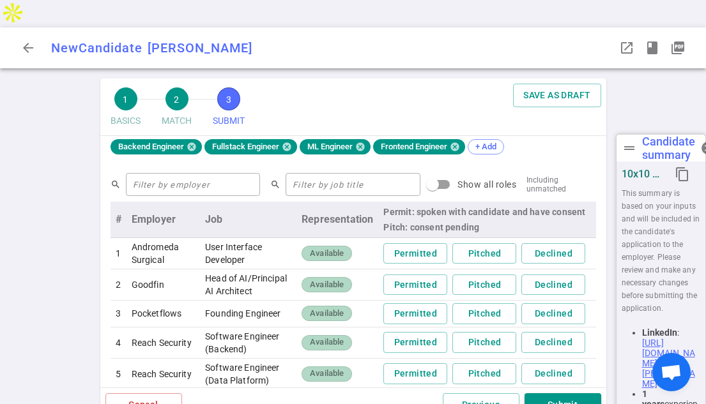
click at [513, 238] on td "Permitted Pitched Declined" at bounding box center [486, 253] width 217 height 31
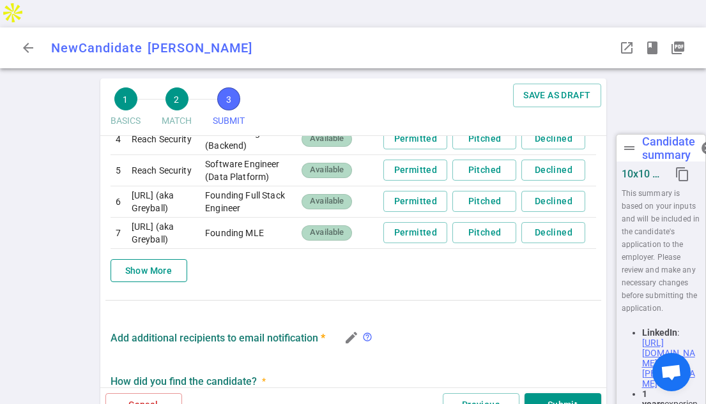
click at [155, 259] on button "Show More" at bounding box center [148, 271] width 77 height 24
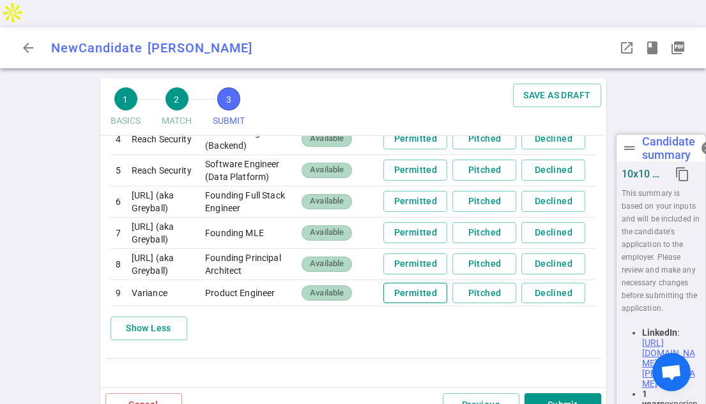
click at [421, 283] on button "Permitted" at bounding box center [415, 293] width 64 height 21
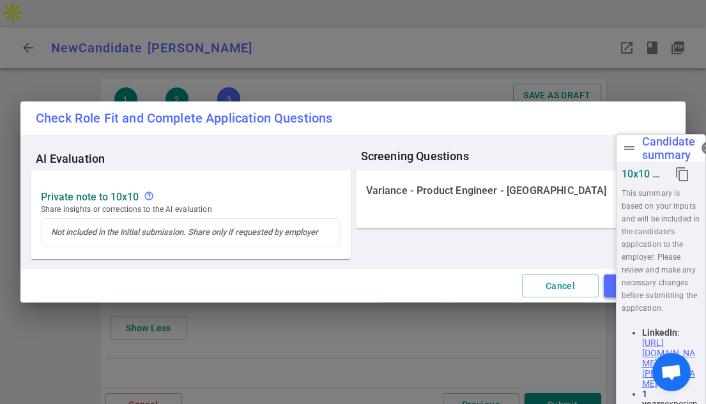
click at [607, 287] on button "Apply" at bounding box center [641, 287] width 77 height 24
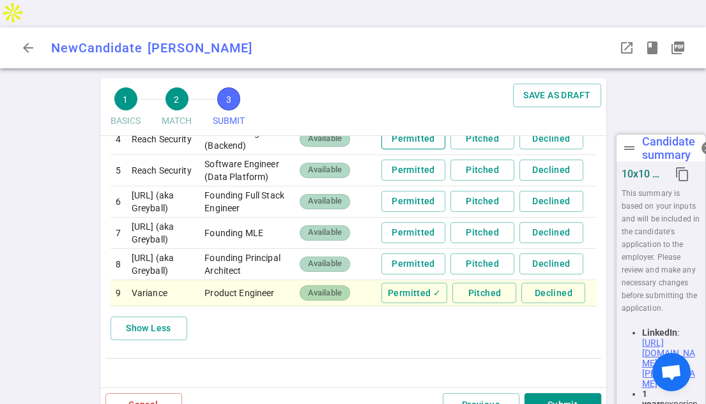
click at [423, 128] on button "Permitted" at bounding box center [413, 138] width 64 height 21
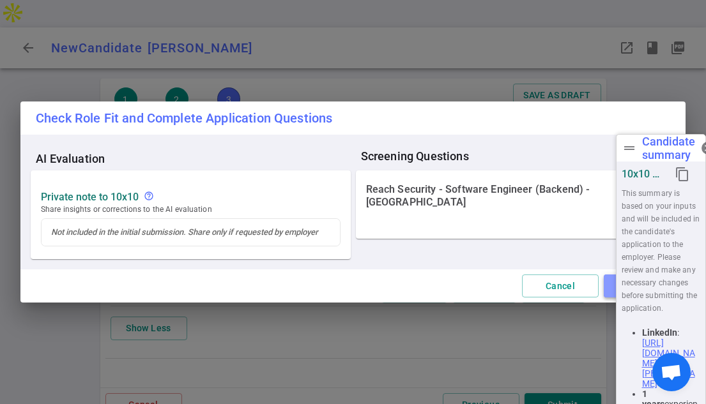
click at [607, 288] on button "Apply" at bounding box center [641, 287] width 77 height 24
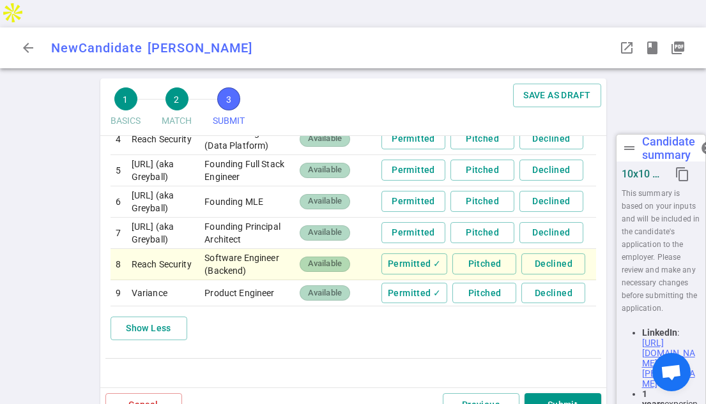
scroll to position [834, 0]
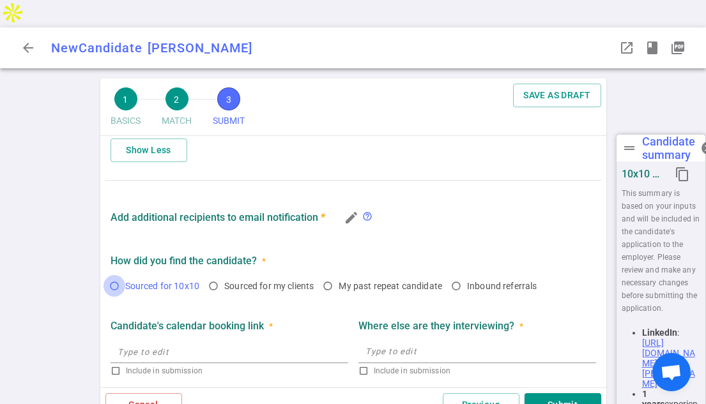
click at [114, 275] on input "Sourced for 10x10" at bounding box center [114, 286] width 22 height 22
radio input "true"
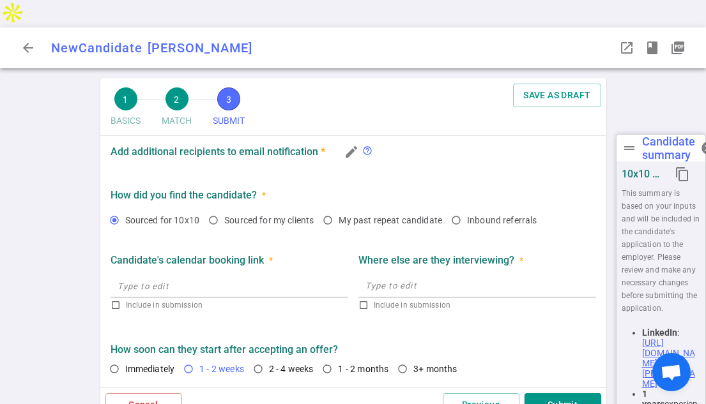
click at [188, 358] on input "1 - 2 weeks" at bounding box center [188, 369] width 22 height 22
radio input "true"
click at [607, 336] on div "1 BASICS 2 MATCH 3 SUBMIT SAVE AS DRAFT SUBMIT Roles and jobs applying, recruit…" at bounding box center [353, 255] width 511 height 353
drag, startPoint x: 572, startPoint y: 375, endPoint x: 571, endPoint y: 368, distance: 6.4
click at [572, 393] on button "Submit" at bounding box center [562, 405] width 77 height 24
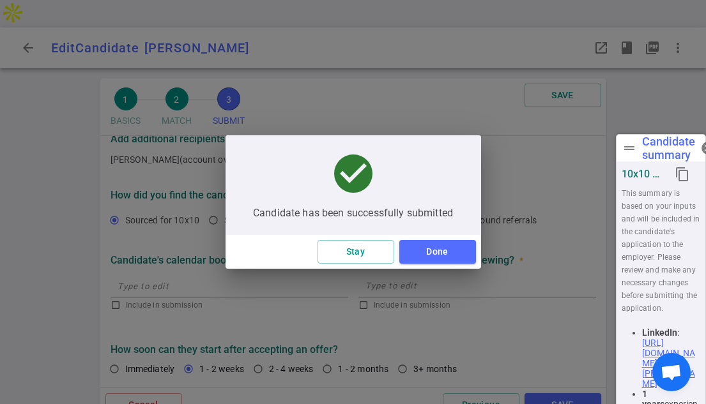
type textarea "Working for a seed company that doesn't have the growth potential fulltime. See…"
type textarea "None noted"
click at [447, 253] on button "Done" at bounding box center [437, 252] width 77 height 24
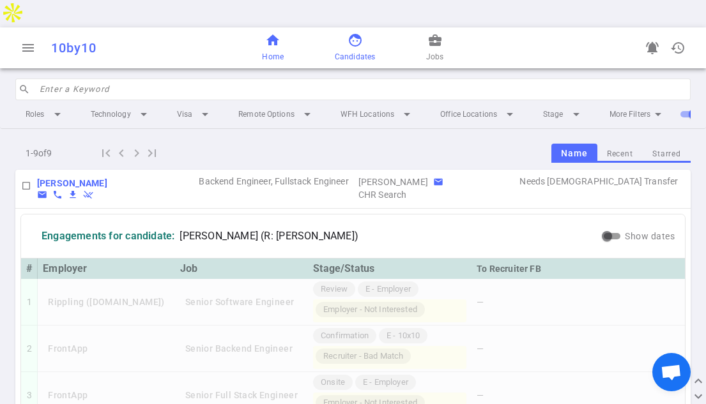
click at [273, 33] on span "home" at bounding box center [272, 40] width 15 height 15
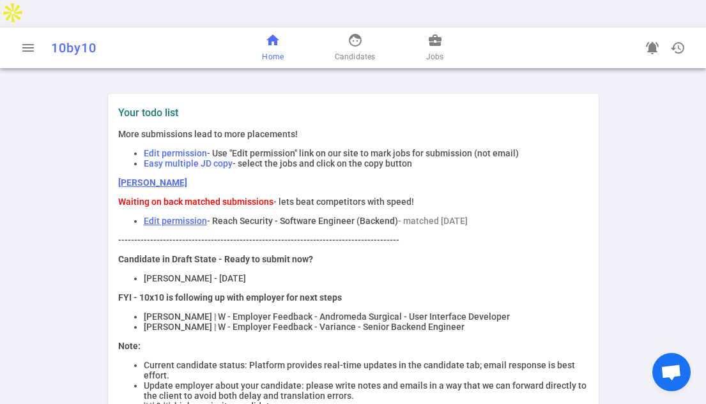
click at [186, 216] on link "Edit permission" at bounding box center [175, 221] width 63 height 10
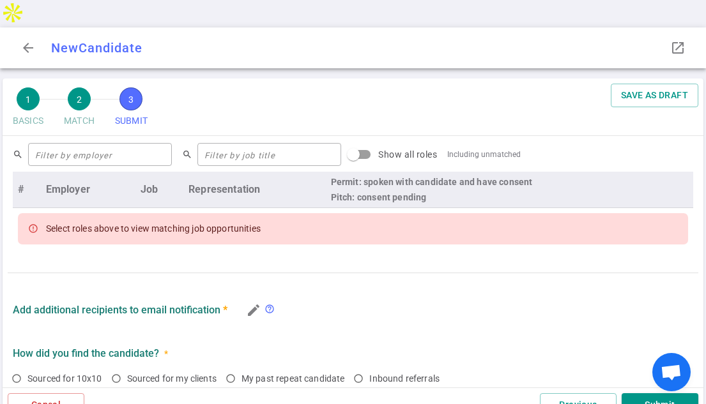
scroll to position [522, 0]
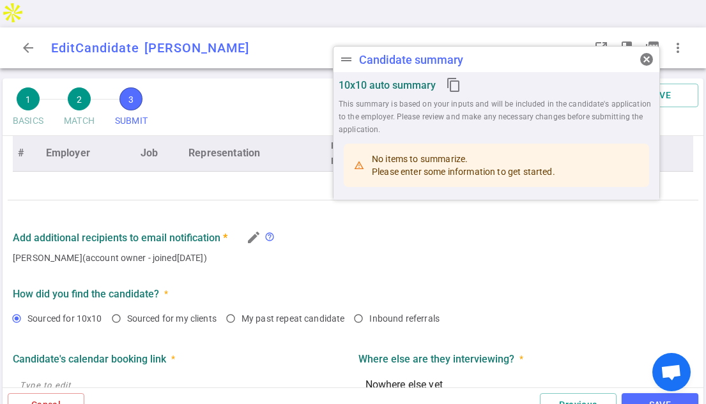
radio input "true"
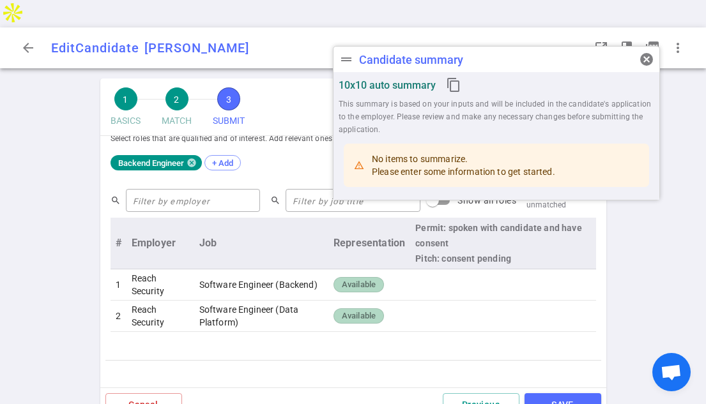
scroll to position [534, 0]
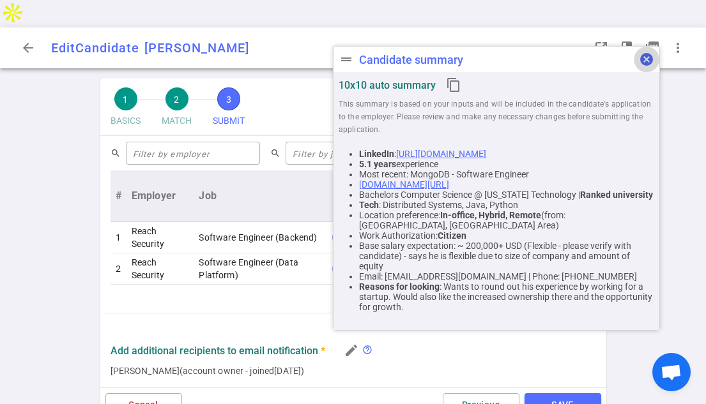
click at [644, 57] on span "cancel" at bounding box center [645, 59] width 15 height 15
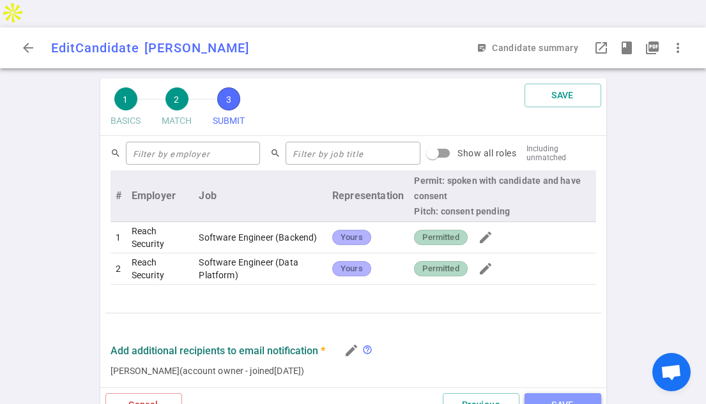
click at [575, 393] on button "SAVE" at bounding box center [562, 405] width 77 height 24
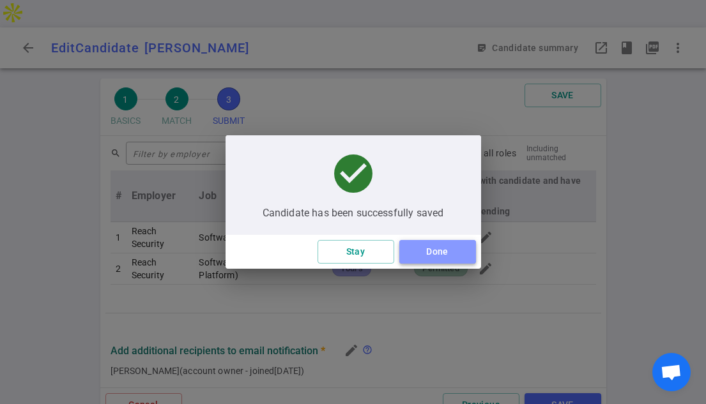
click at [431, 247] on button "Done" at bounding box center [437, 252] width 77 height 24
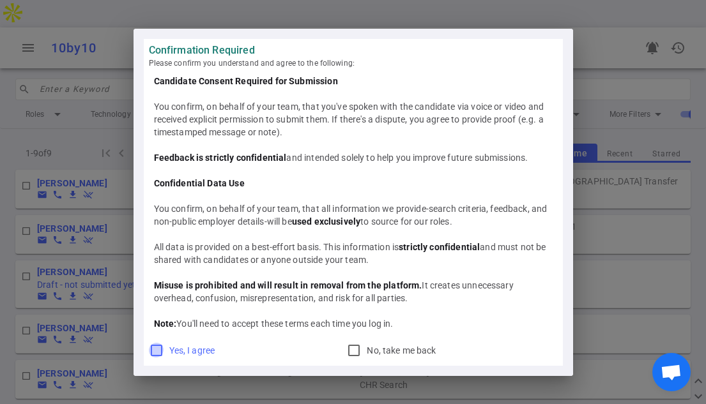
click at [155, 349] on input "Yes, I agree" at bounding box center [156, 350] width 15 height 15
checkbox input "true"
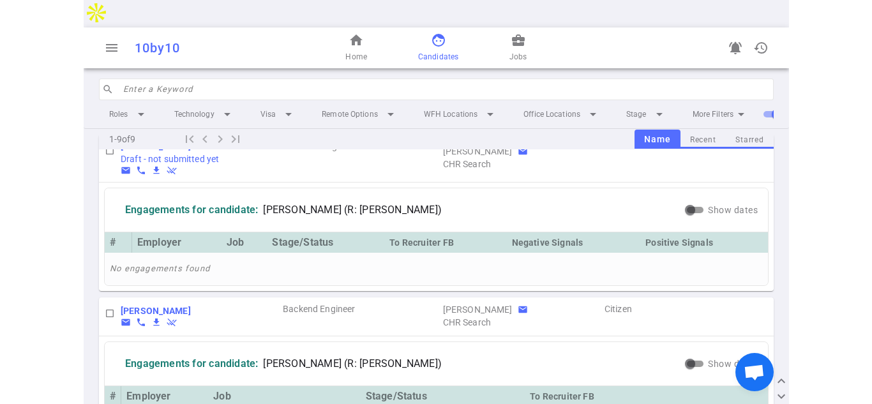
scroll to position [664, 0]
